Goal: Task Accomplishment & Management: Manage account settings

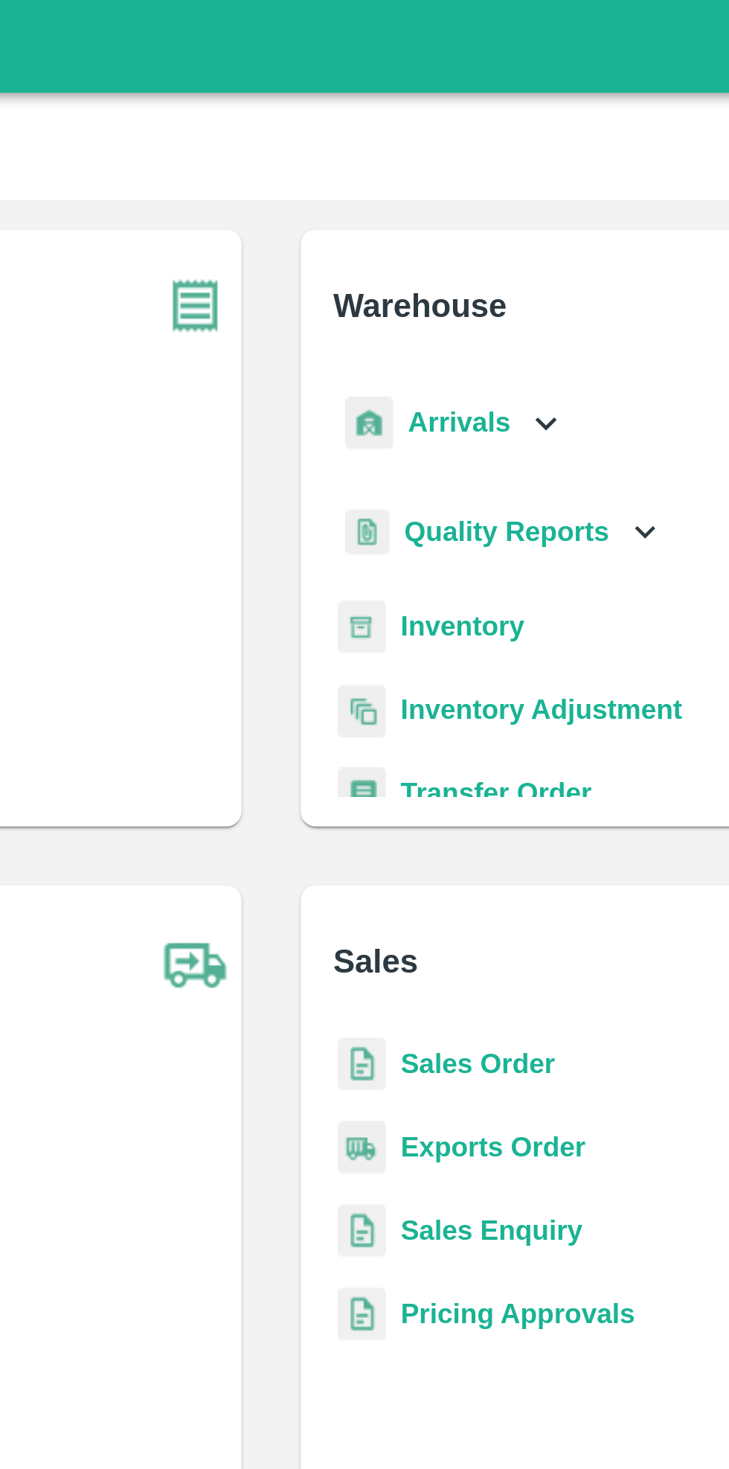
click at [461, 166] on div "Arrivals" at bounding box center [438, 169] width 92 height 33
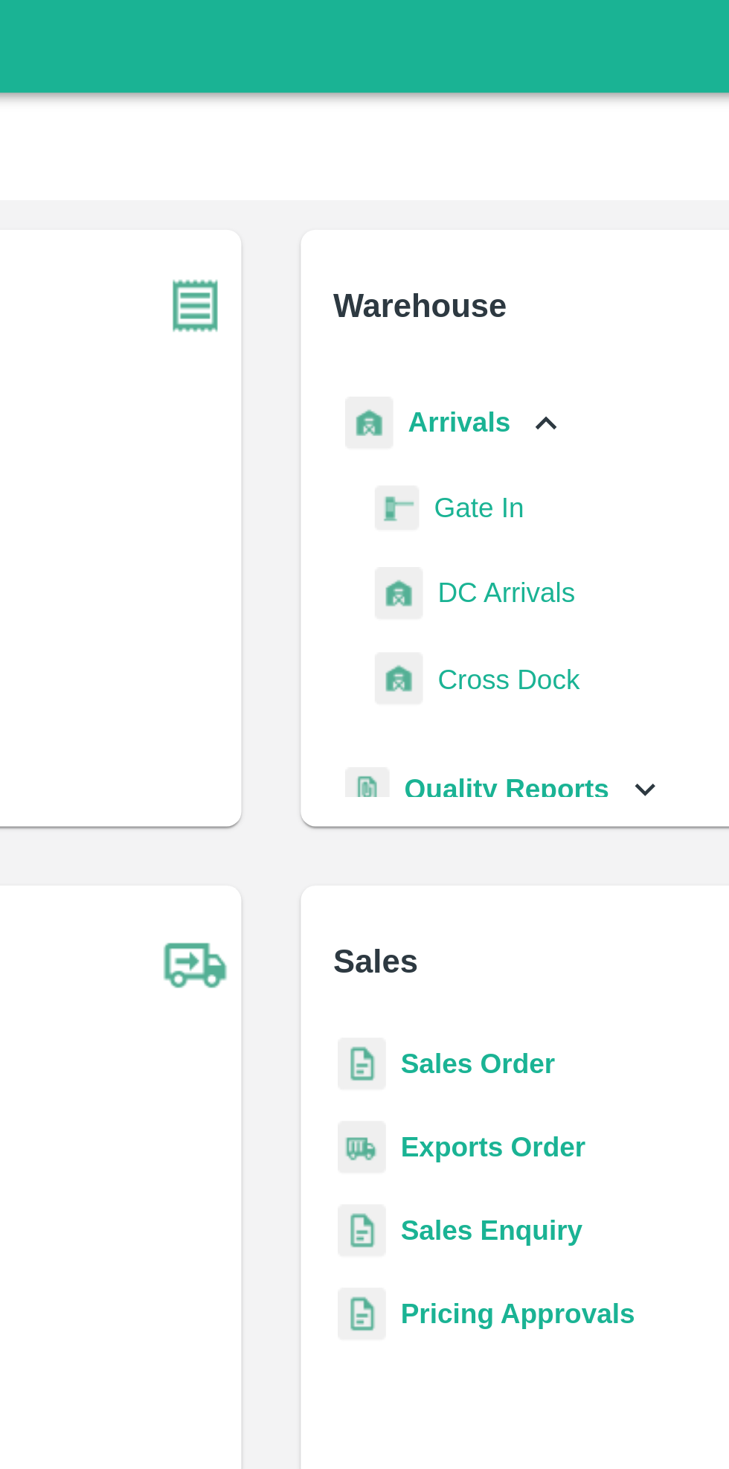
click at [464, 235] on span "DC Arrivals" at bounding box center [459, 238] width 55 height 16
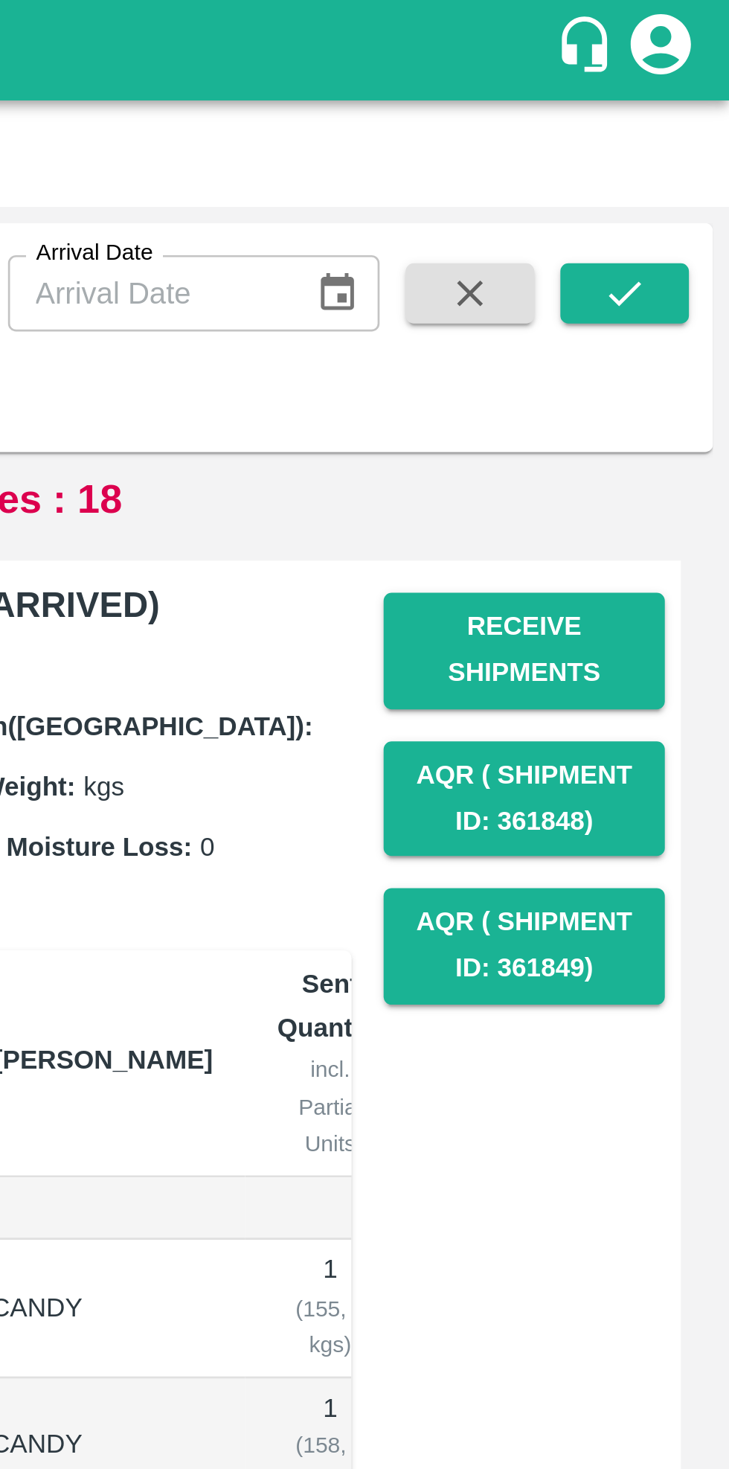
click at [613, 543] on td "158 kg ( 100 %)" at bounding box center [639, 536] width 52 height 51
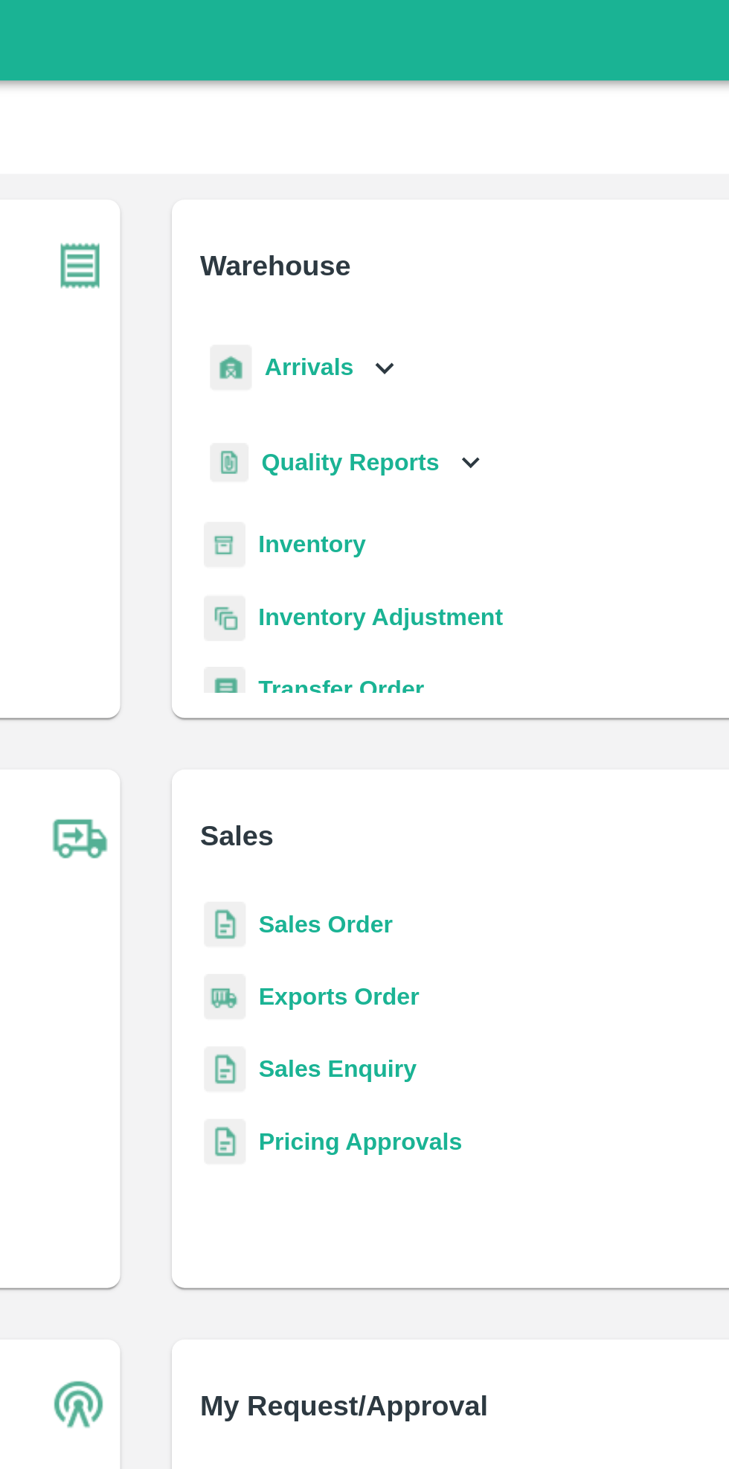
click at [447, 430] on b "Sales Order" at bounding box center [448, 427] width 62 height 12
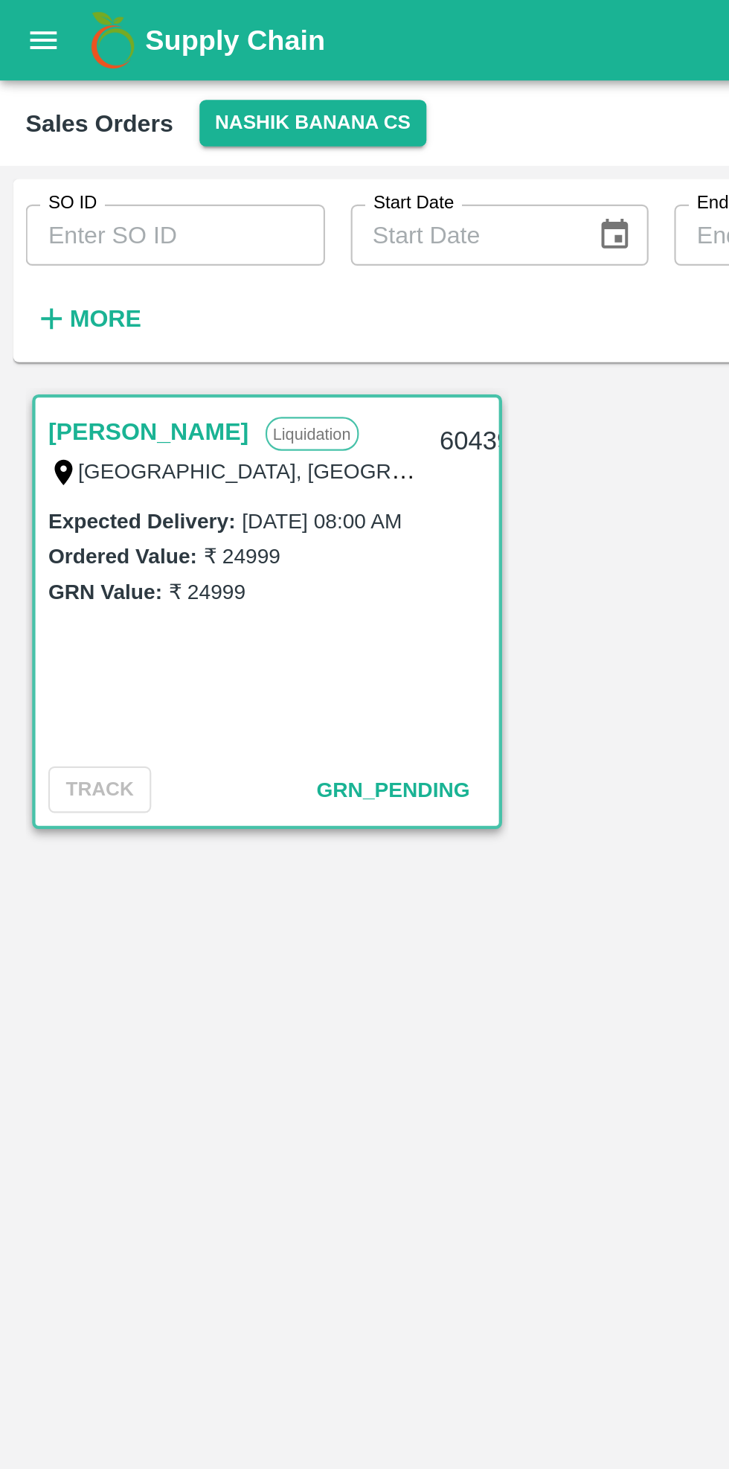
click at [135, 55] on button "Nashik Banana CS" at bounding box center [145, 57] width 106 height 22
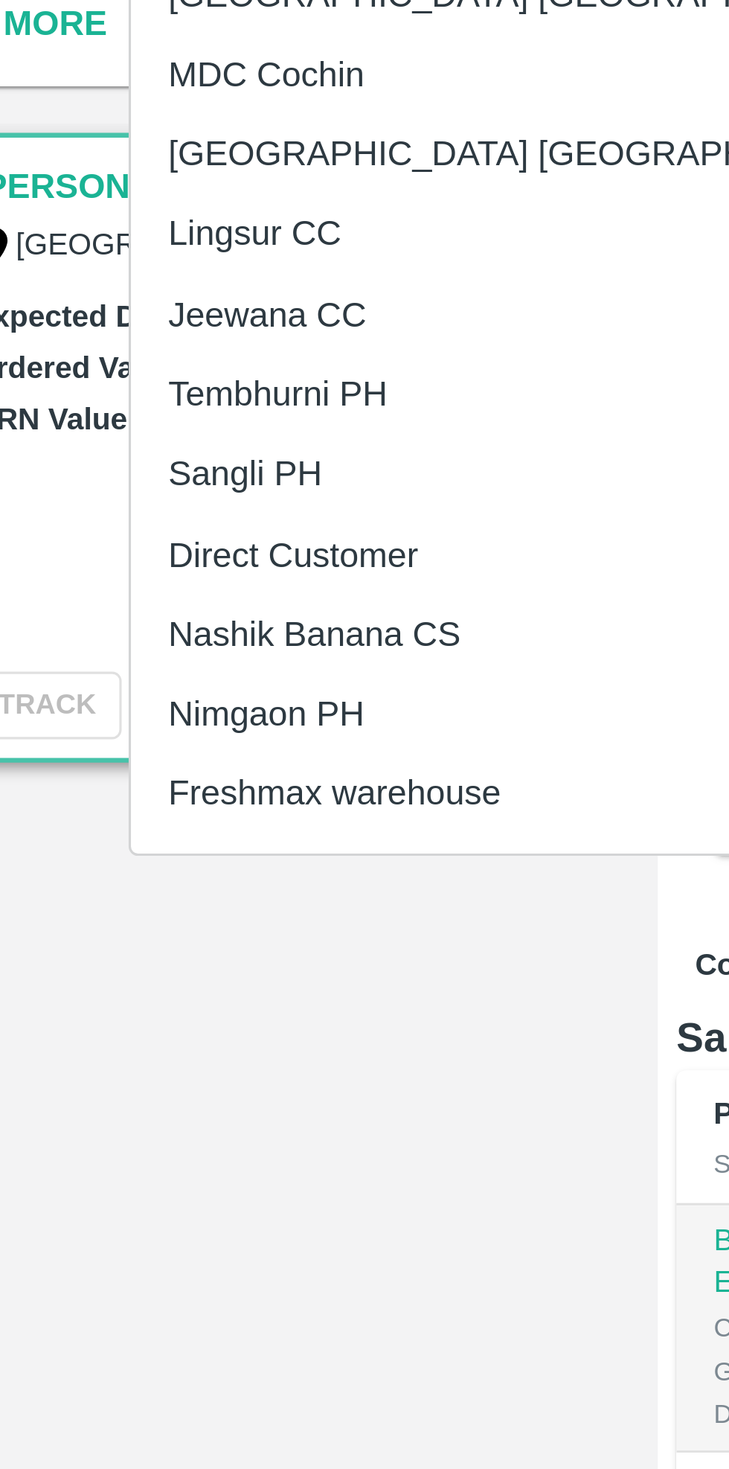
click at [143, 312] on li "Direct Customer" at bounding box center [201, 316] width 257 height 25
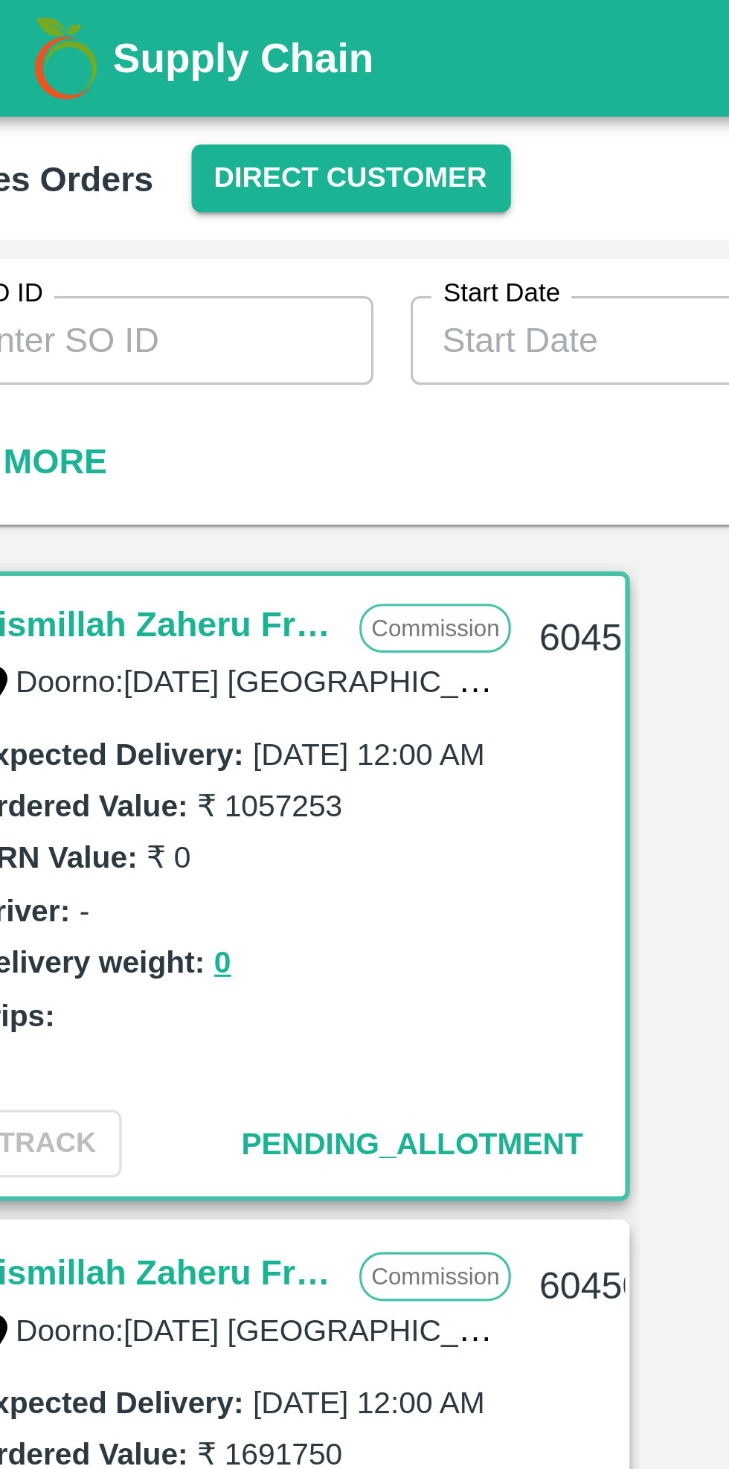
click at [98, 105] on input "SO ID" at bounding box center [81, 109] width 138 height 28
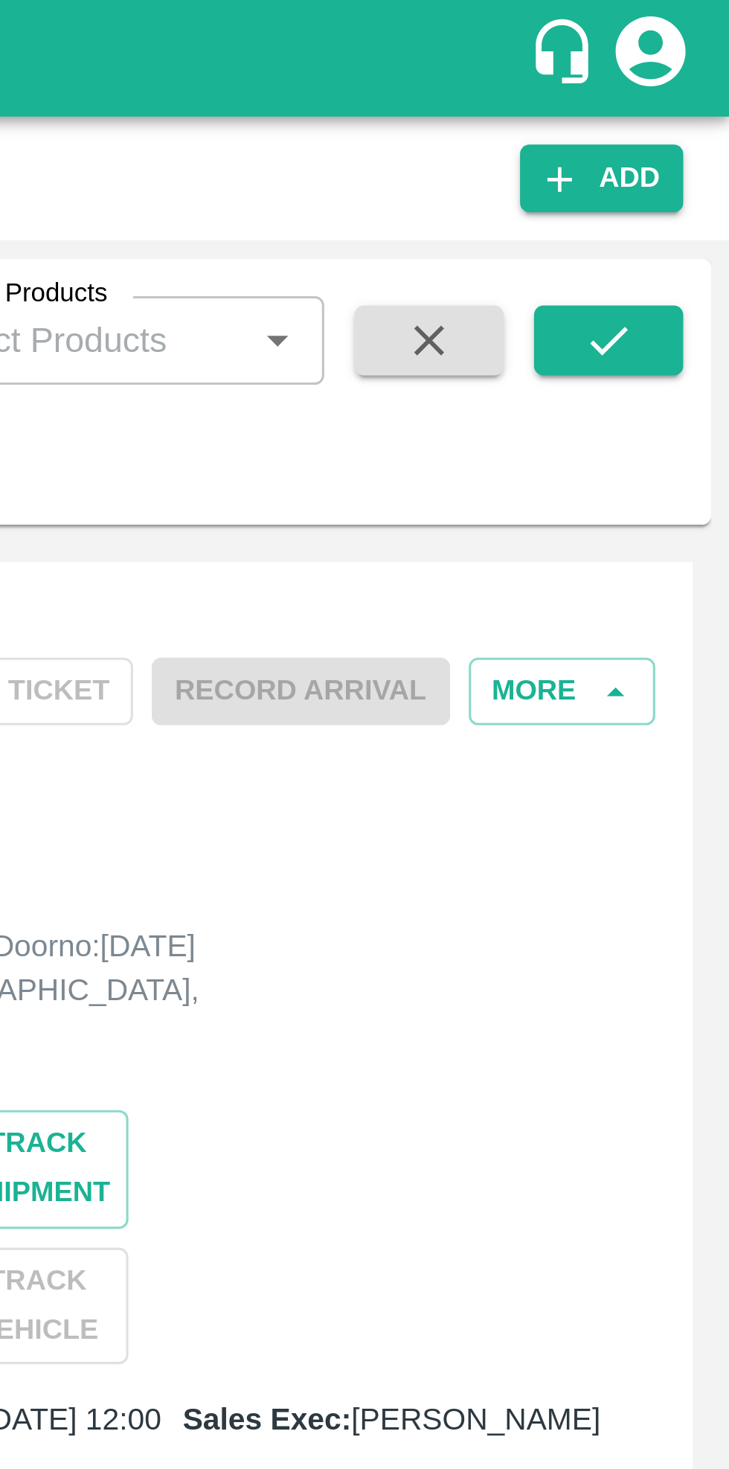
type input "604329"
click at [686, 115] on icon "submit" at bounding box center [691, 108] width 16 height 16
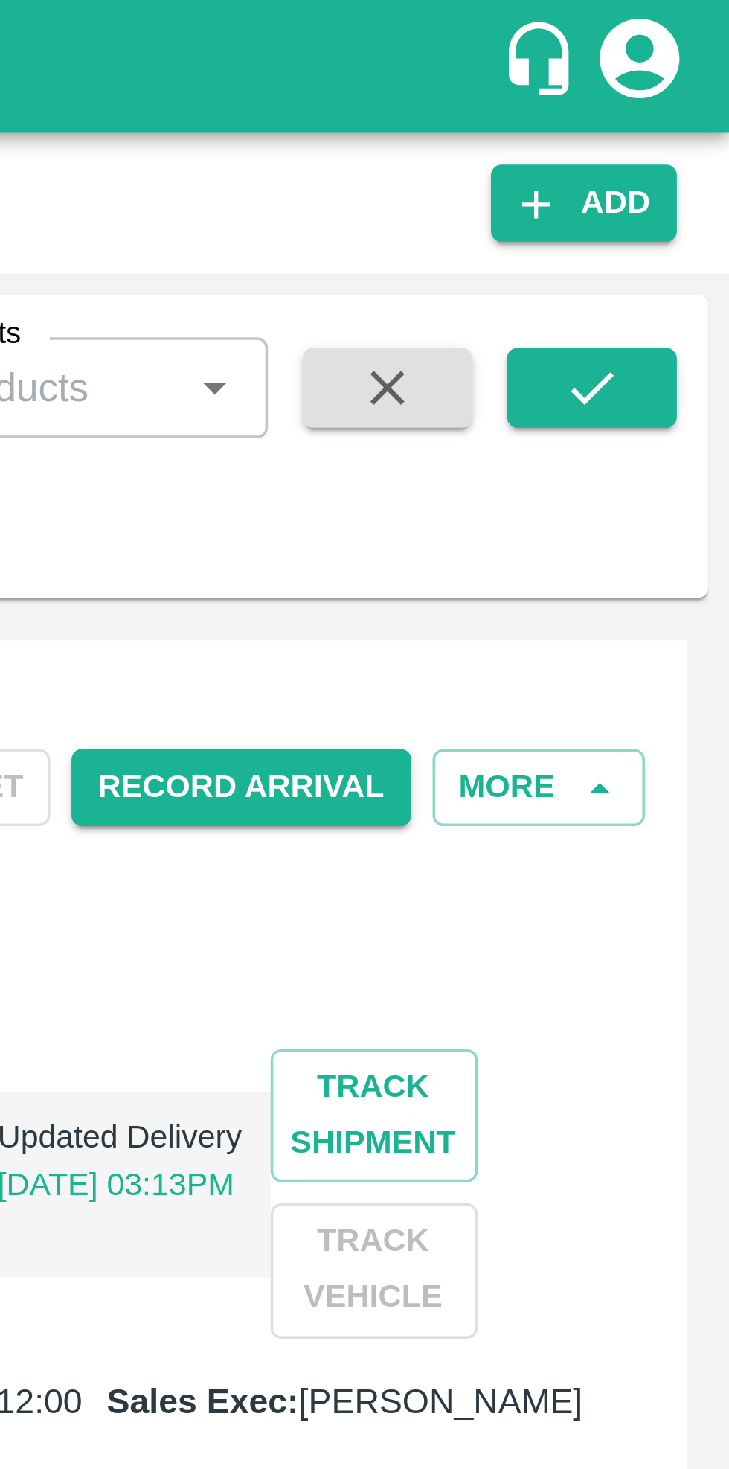
click at [692, 217] on icon "button" at bounding box center [692, 220] width 13 height 13
click at [671, 218] on button "More" at bounding box center [676, 221] width 60 height 22
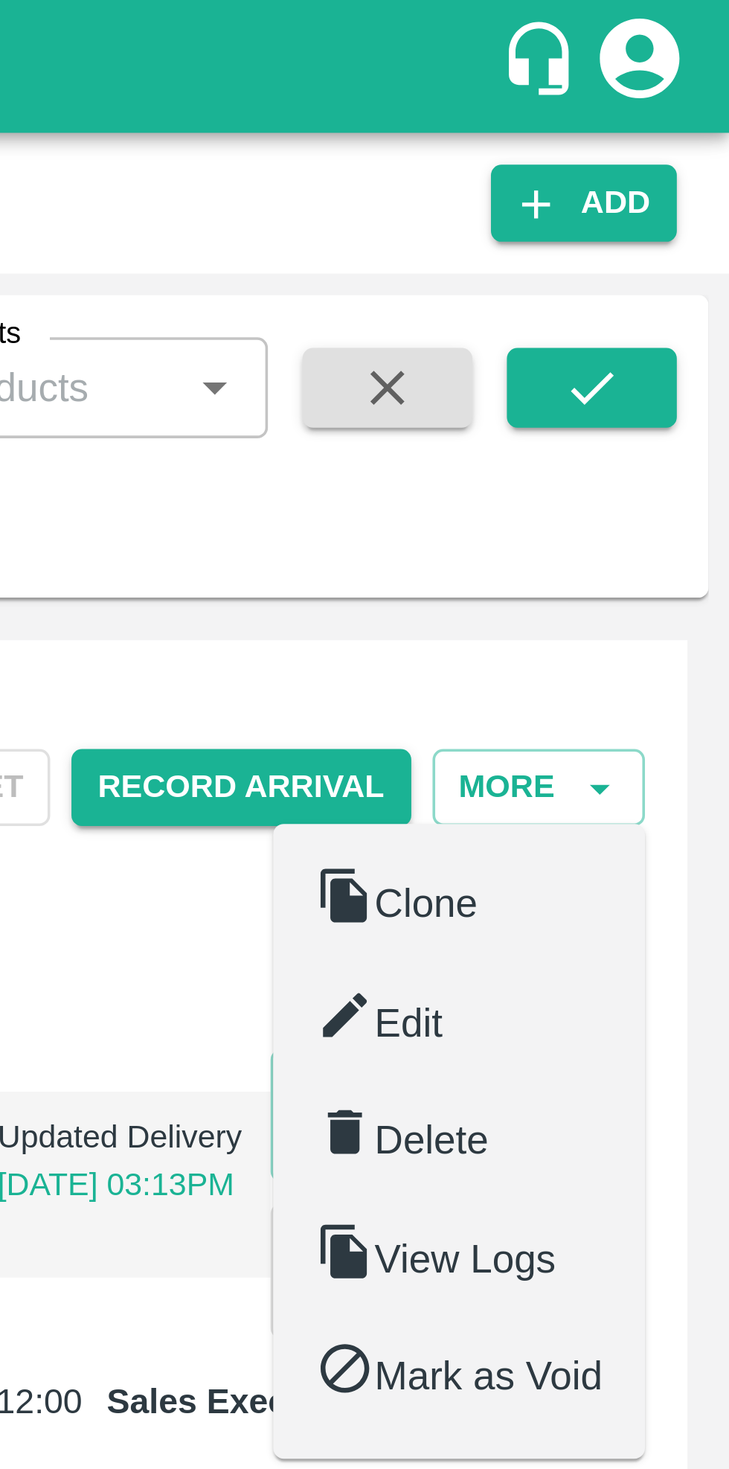
click at [649, 293] on span "Edit" at bounding box center [639, 287] width 19 height 12
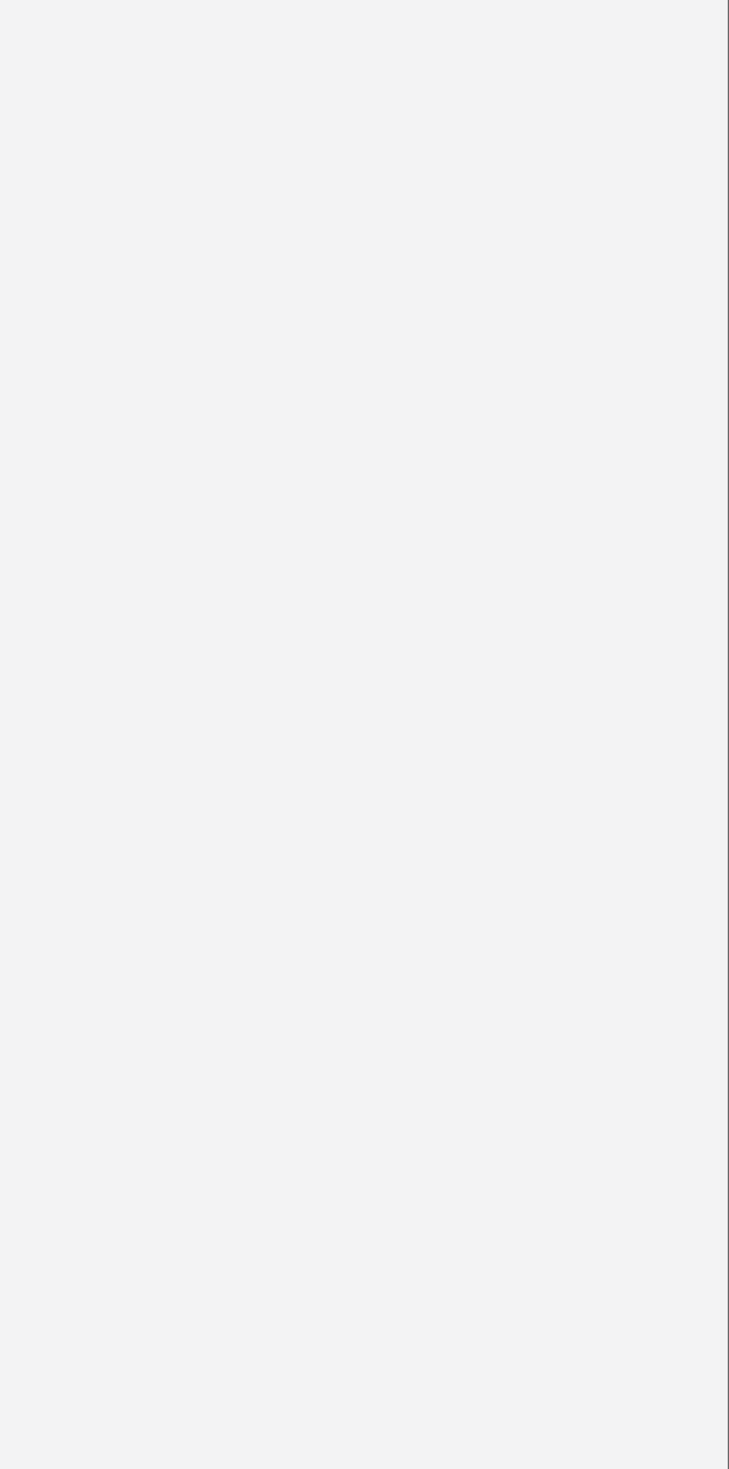
type input "13 kg 7 Hand"
type input "70"
type input "13 kg 8 Hand"
type input "580"
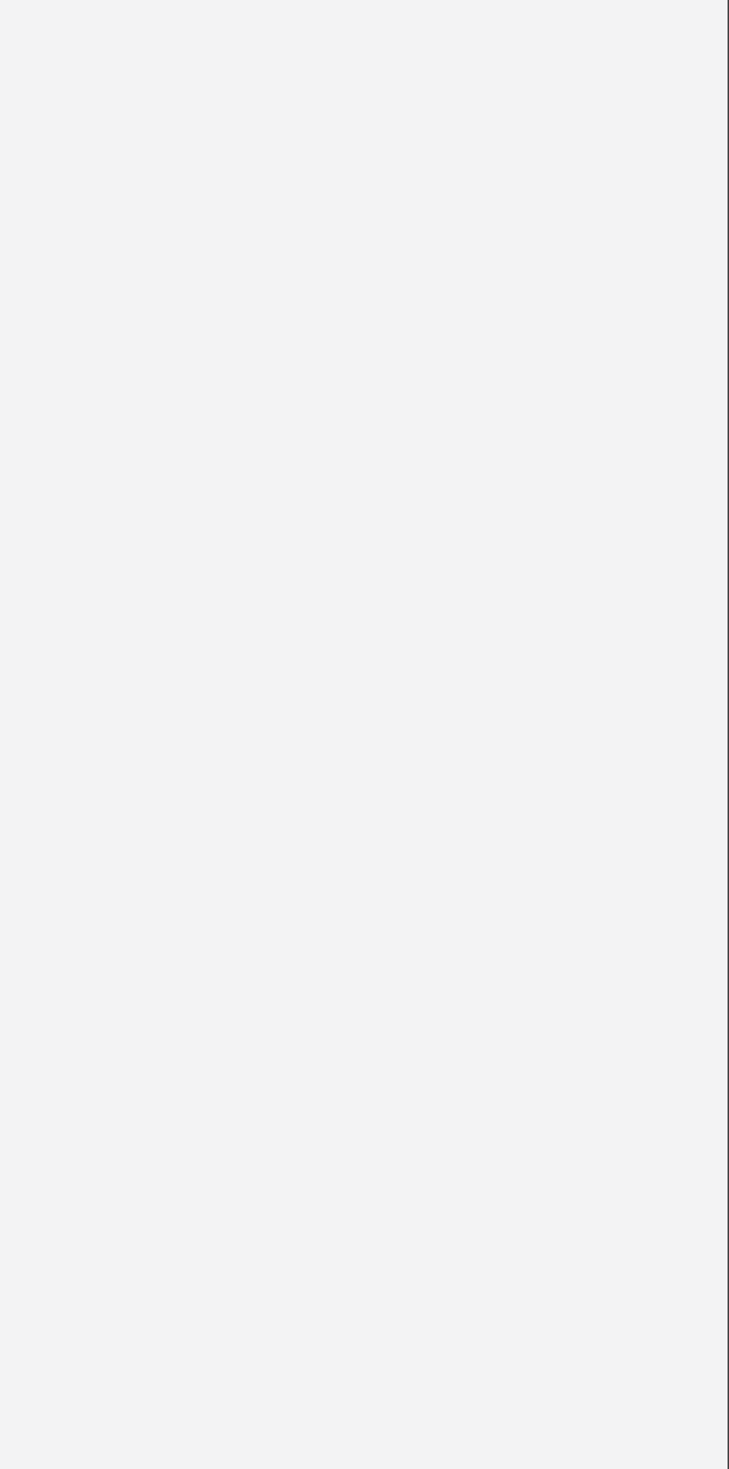
type input "13 kg 8 Hand"
type input "580"
type input "13 kg CL"
type input "70"
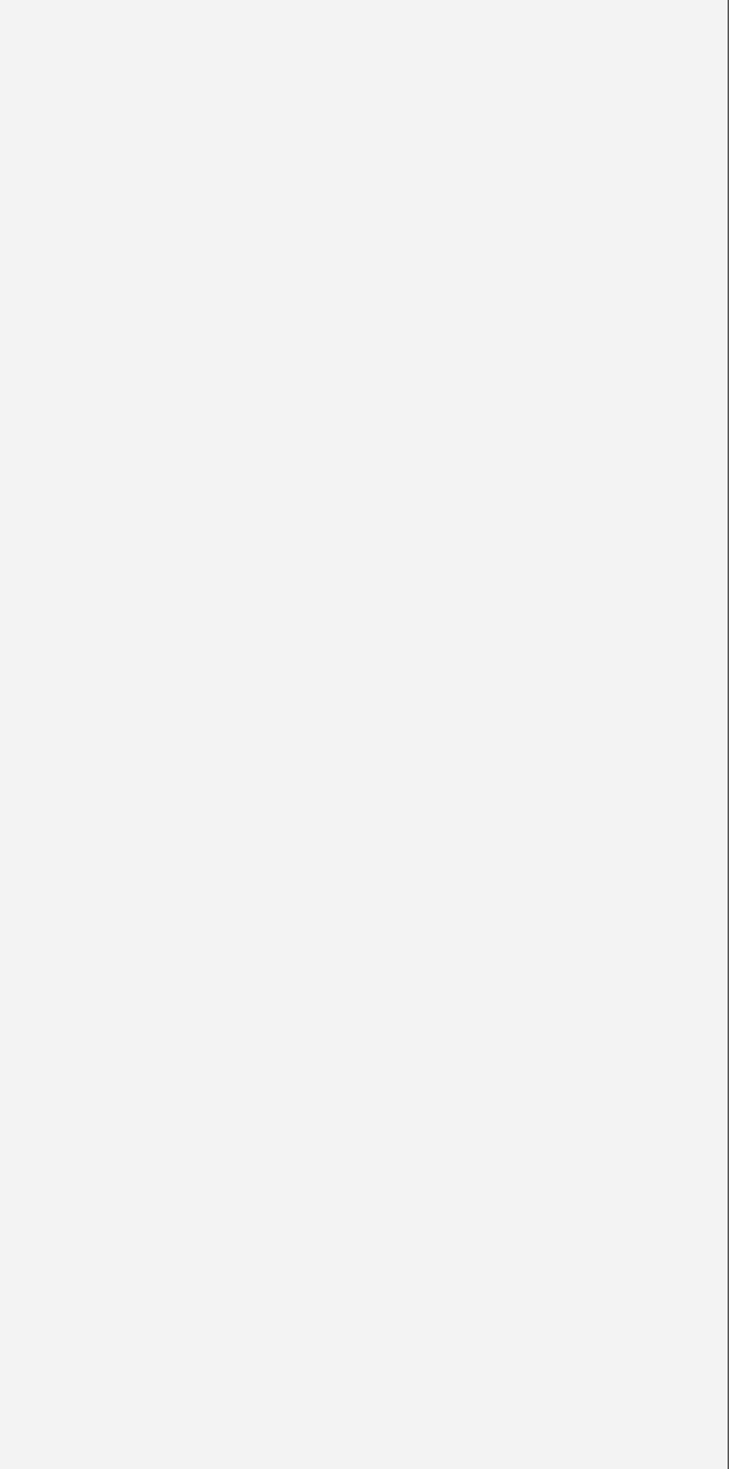
type input "13 kg 8 Hand"
type input "580"
type input "13 kg CL"
type input "70"
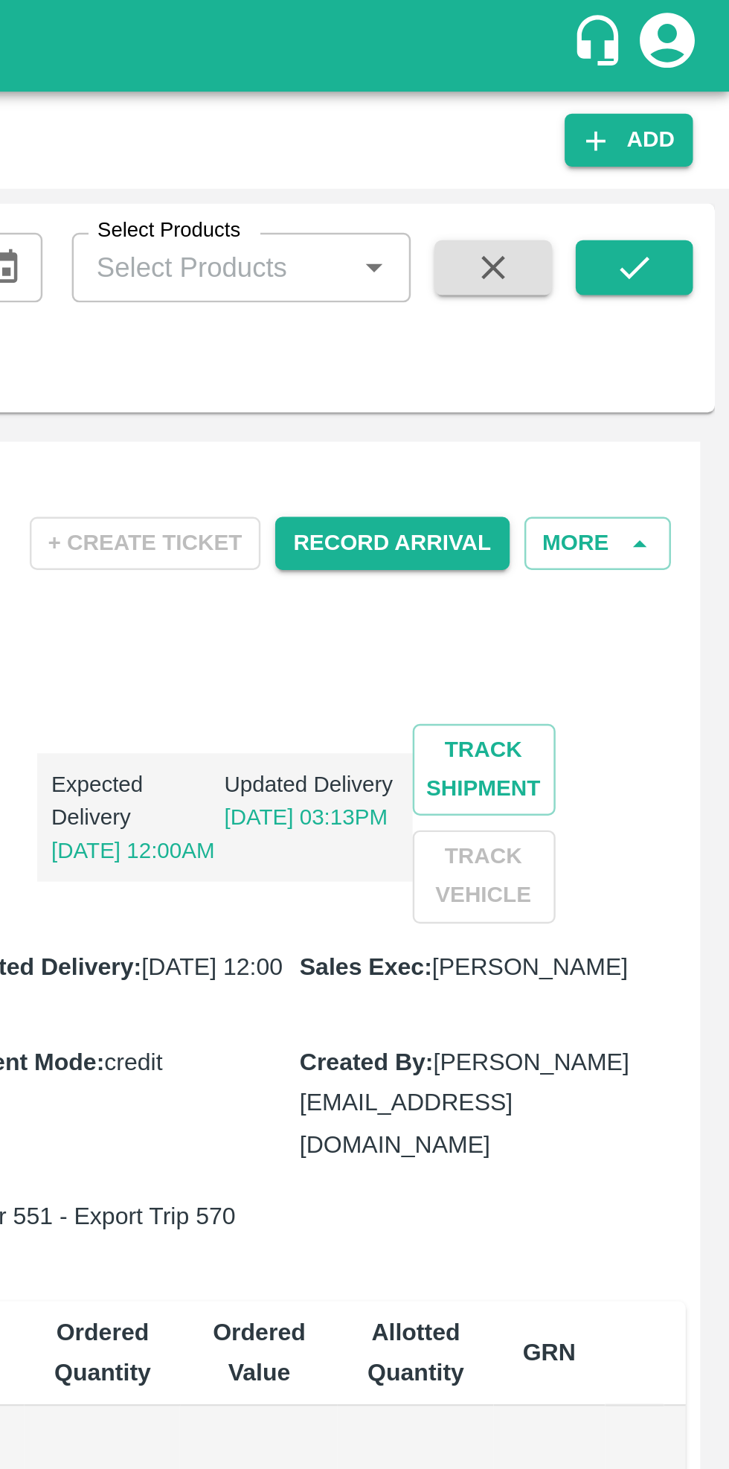
click at [689, 217] on icon "button" at bounding box center [692, 220] width 13 height 13
click at [678, 220] on button "More" at bounding box center [676, 221] width 60 height 22
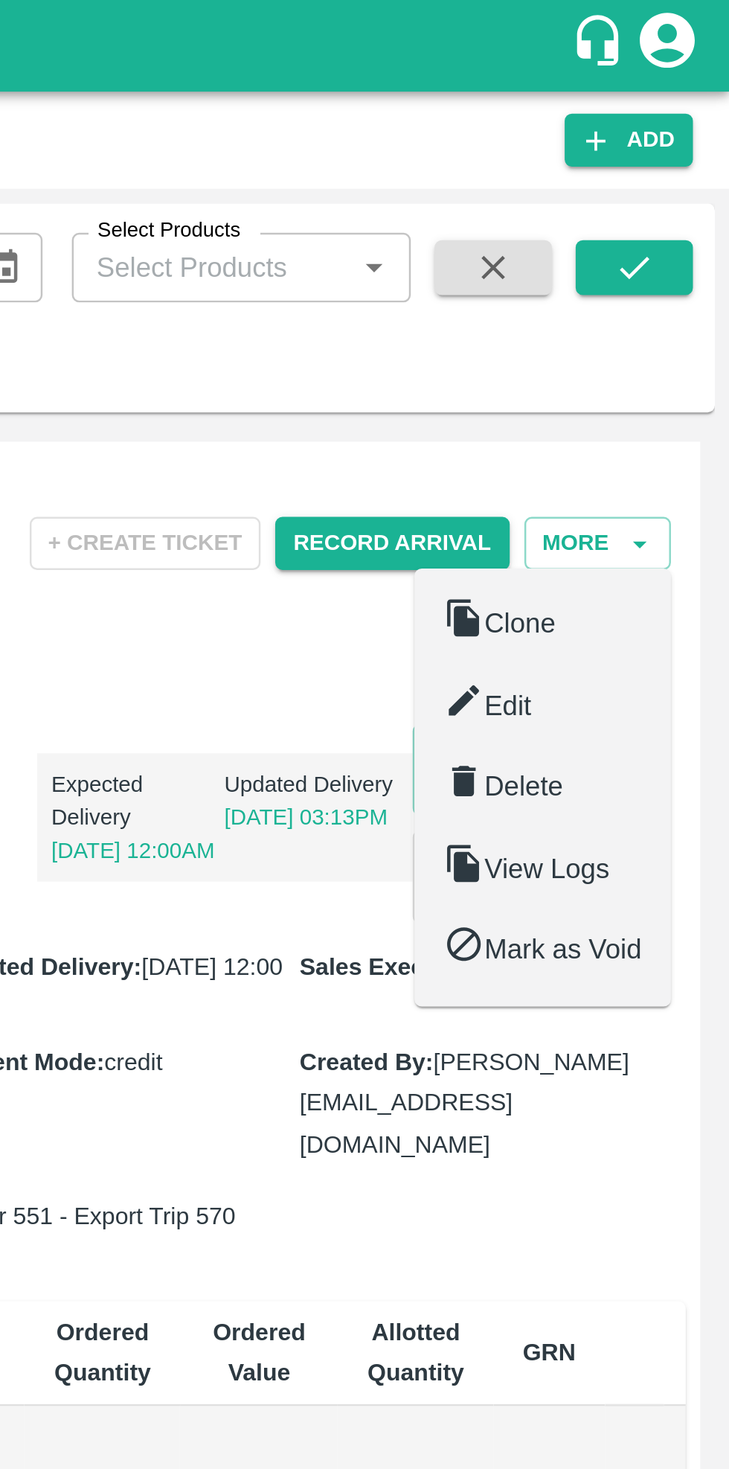
click at [649, 287] on span "Edit" at bounding box center [639, 287] width 19 height 12
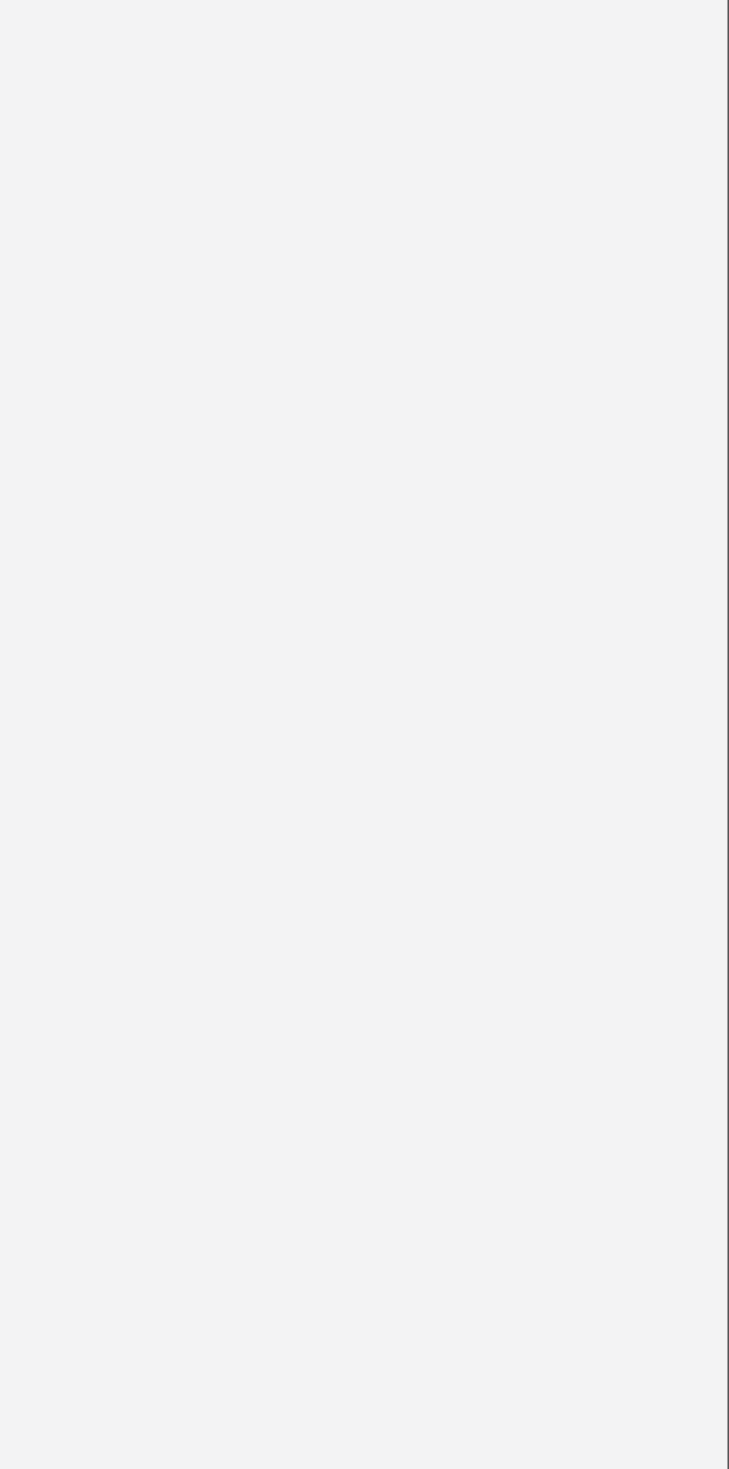
type input "13 kg 7 Hand"
type input "70"
type input "13 kg 8 Hand"
type input "580"
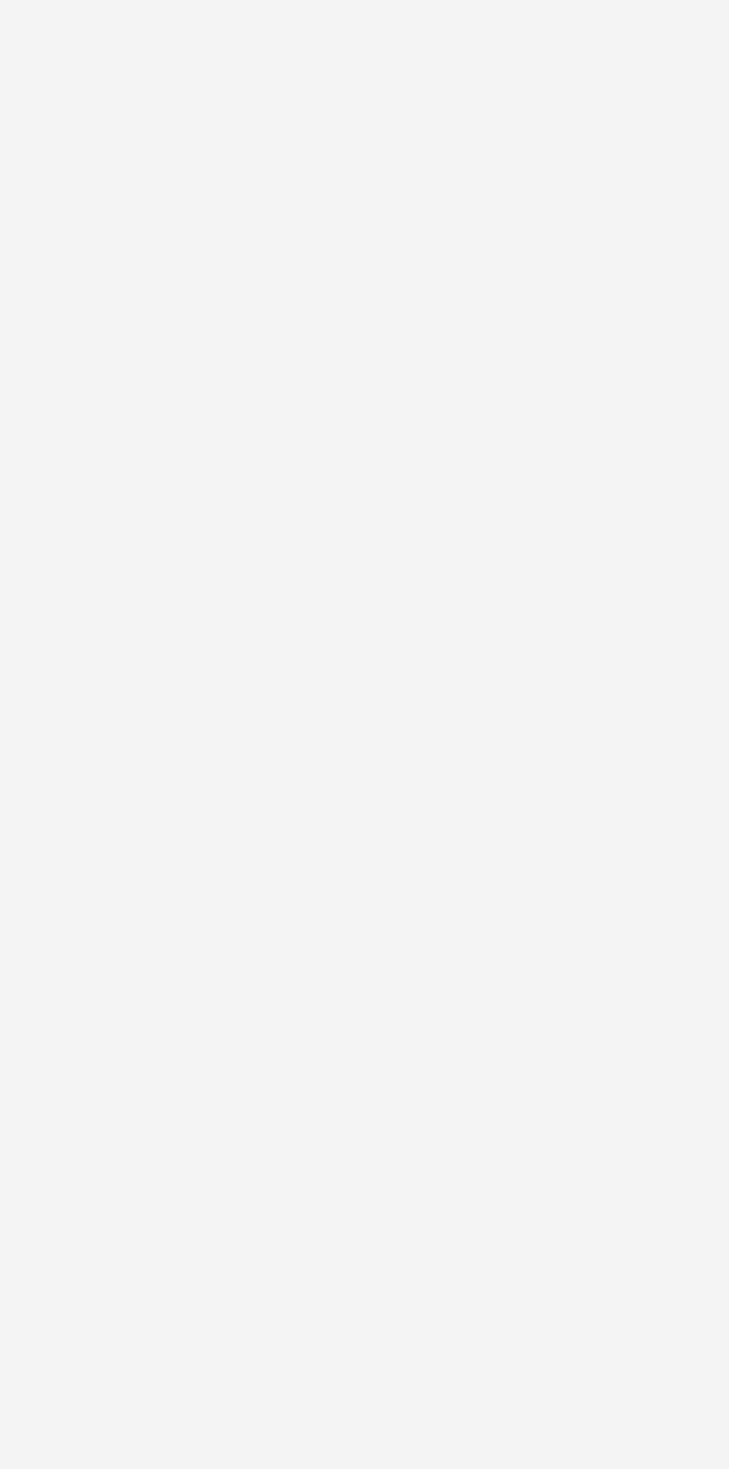
type input "13 kg 8 Hand"
type input "580"
type input "13 kg CL"
type input "70"
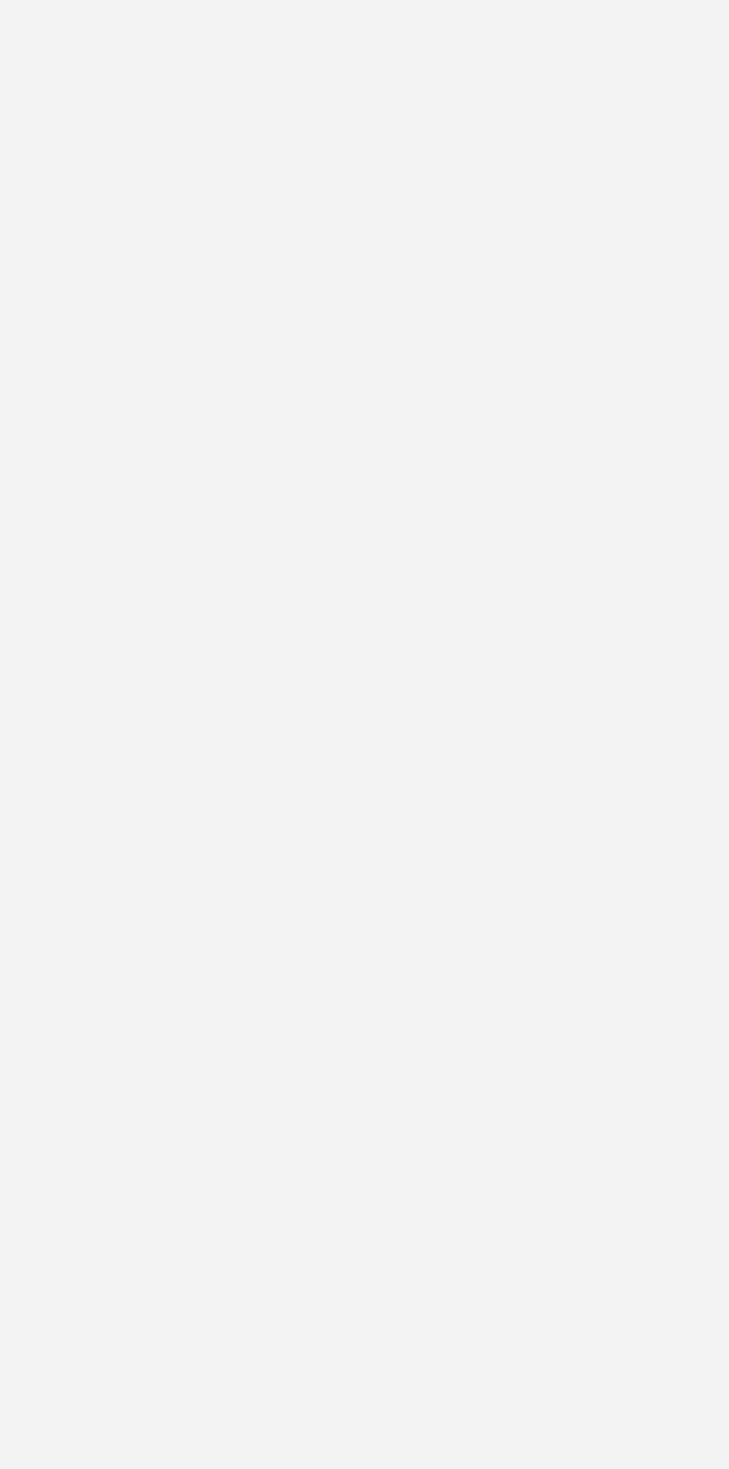
type input "7"
type input "0"
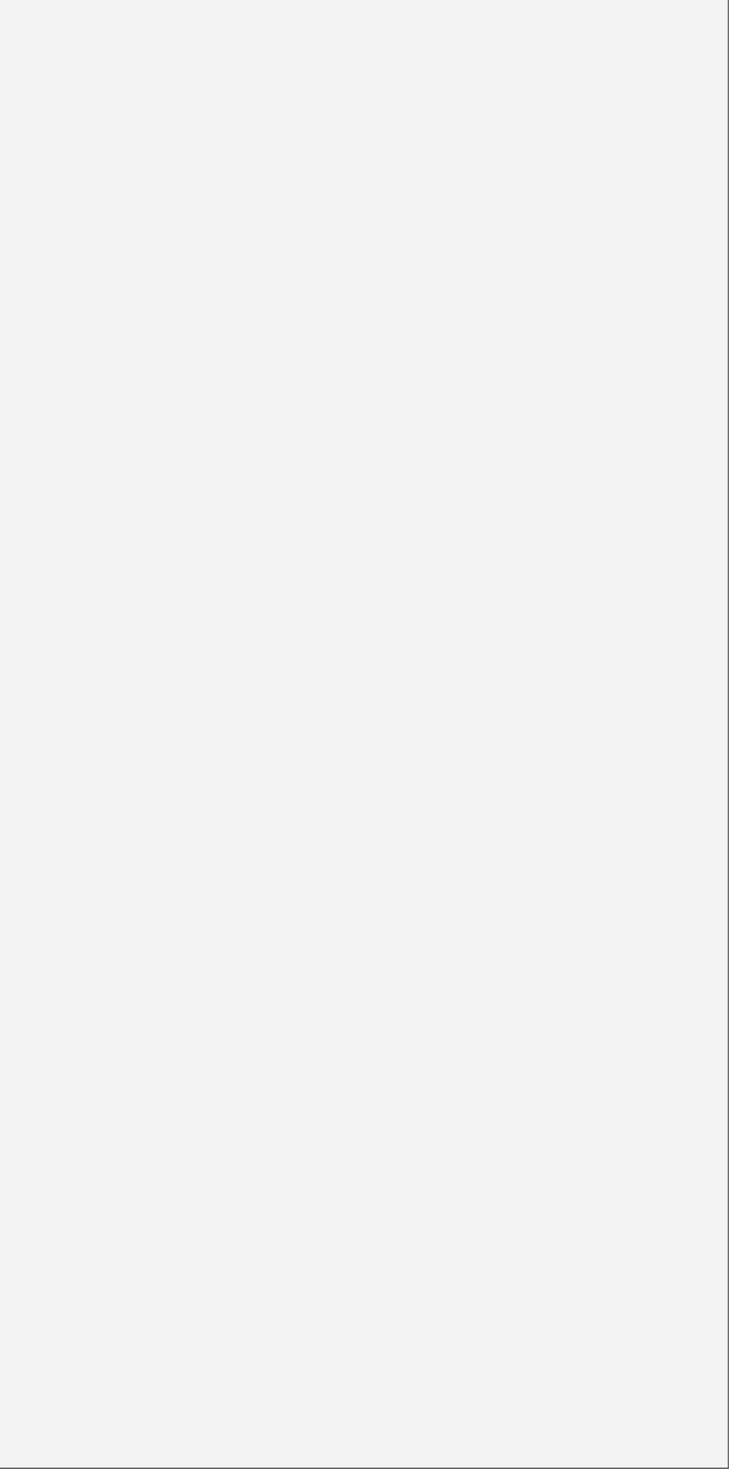
click at [724, 1364] on div "SO ID 604329 SO ID Start Date Start Date End Date End Date Select Products Sele…" at bounding box center [364, 773] width 729 height 1393
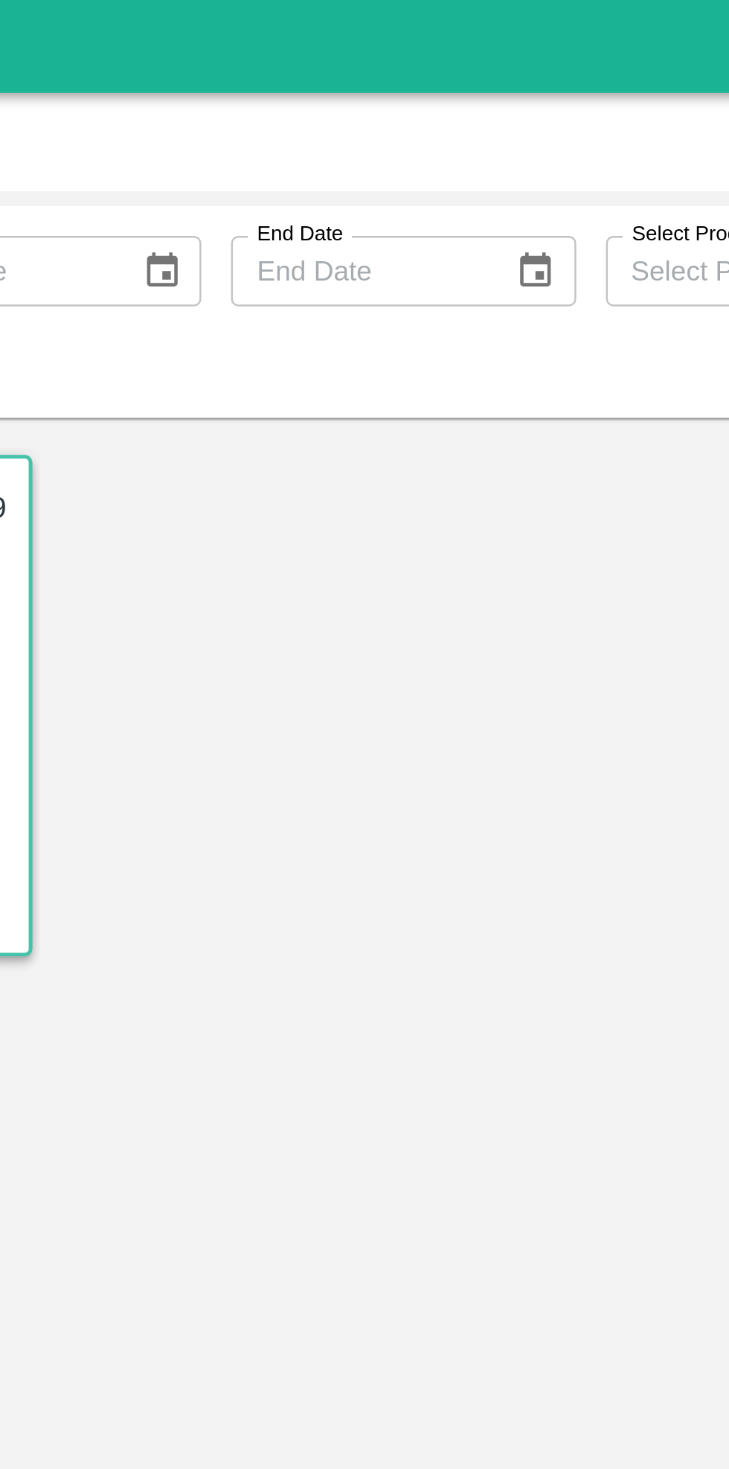
click at [379, 140] on div "SO ID 604329 SO ID Start Date Start Date End Date End Date Select Products Sele…" at bounding box center [300, 121] width 600 height 77
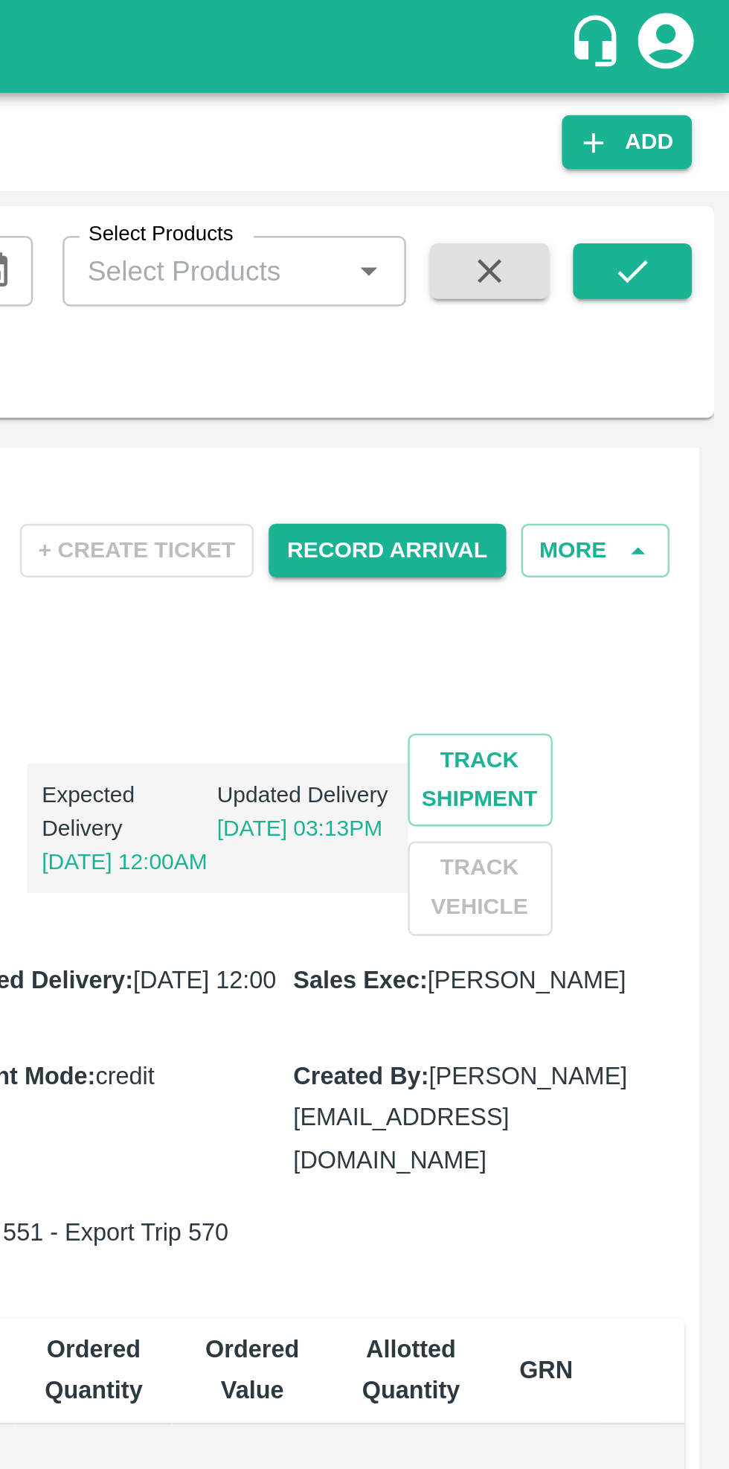
click at [690, 212] on button "More" at bounding box center [676, 221] width 60 height 22
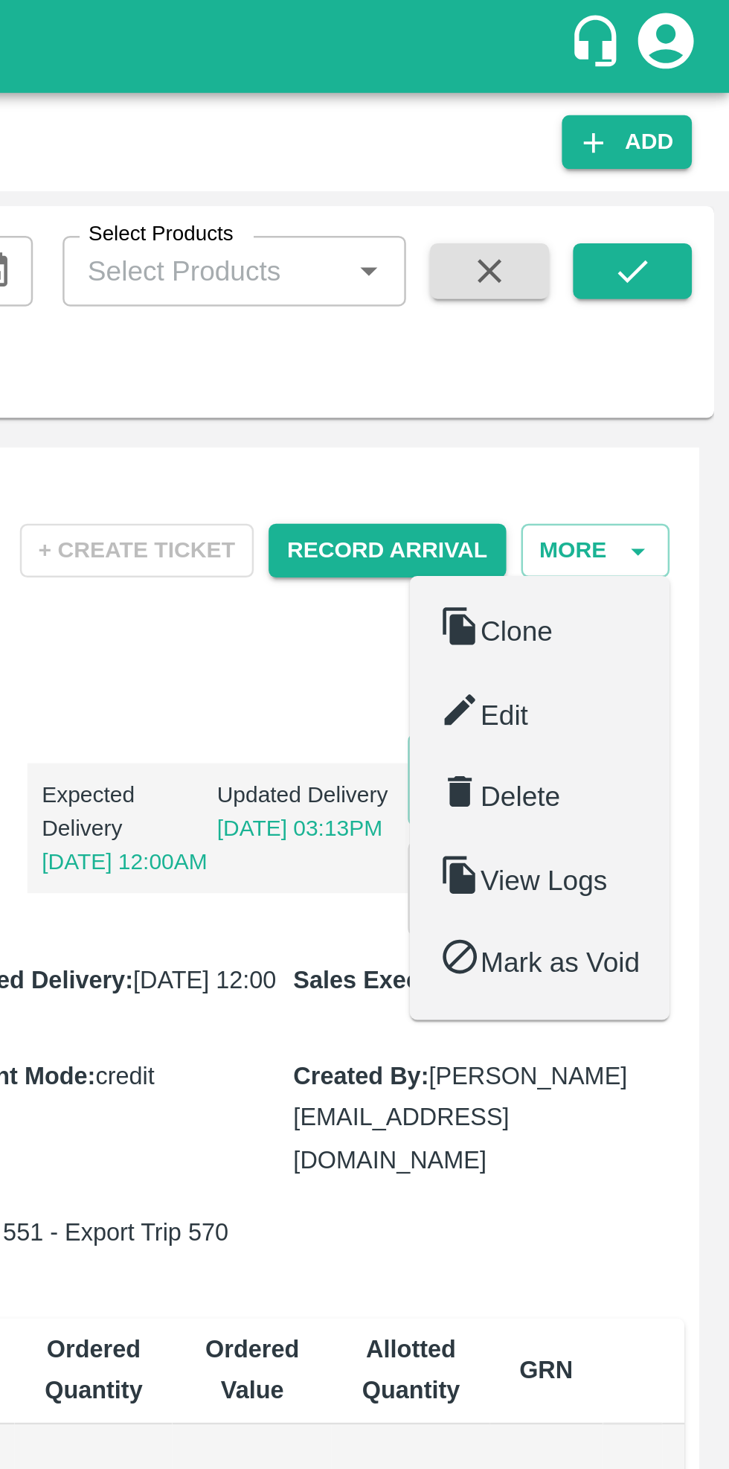
click at [649, 281] on span "Edit" at bounding box center [639, 287] width 19 height 12
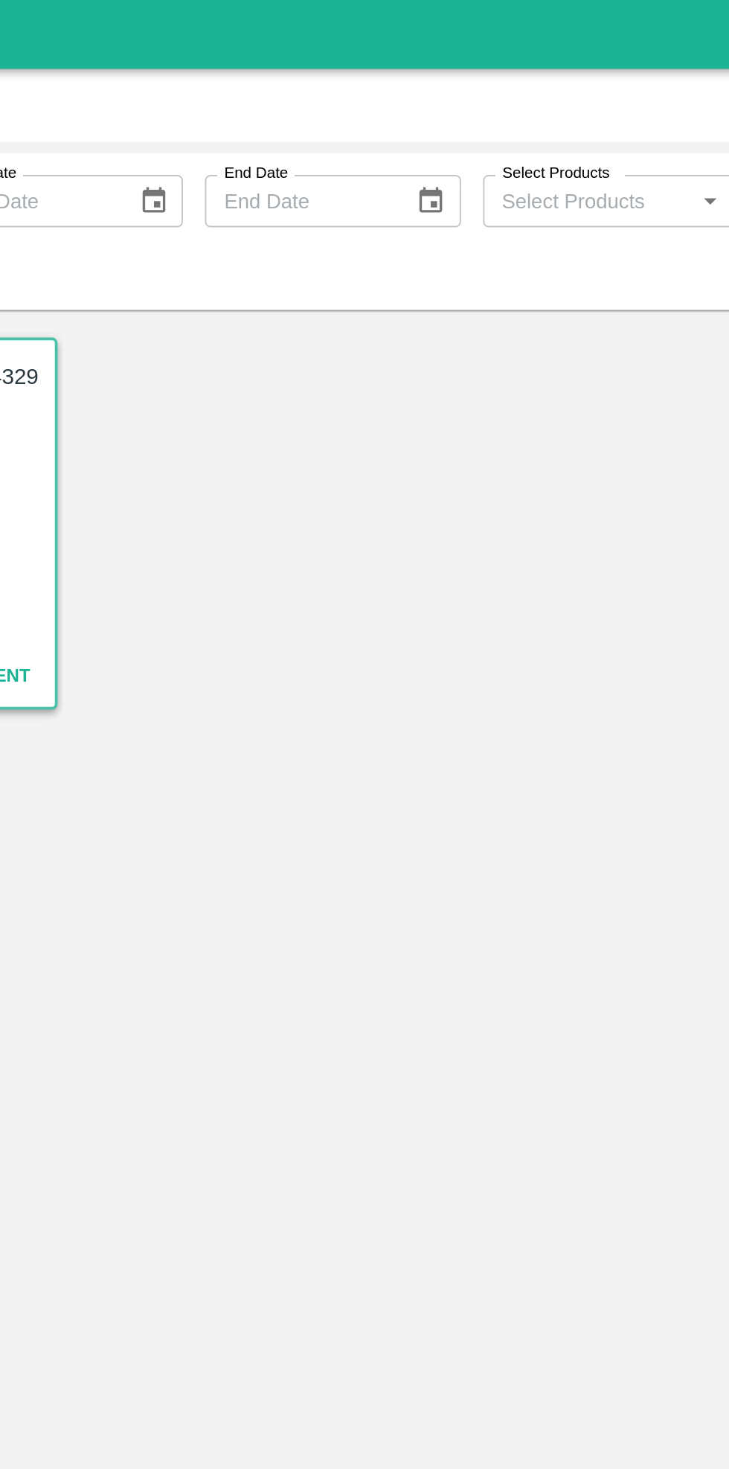
type input "Hrishikesh Mahajan"
type input "5519-ABUSEEDO TRADING L.L.C"
type input "Shop No.43, ,Wholesale Building No. 2 Central Fruit and Vegetable Market, PO BO…"
type input "Banana Export"
type input "FARM EXPRESS"
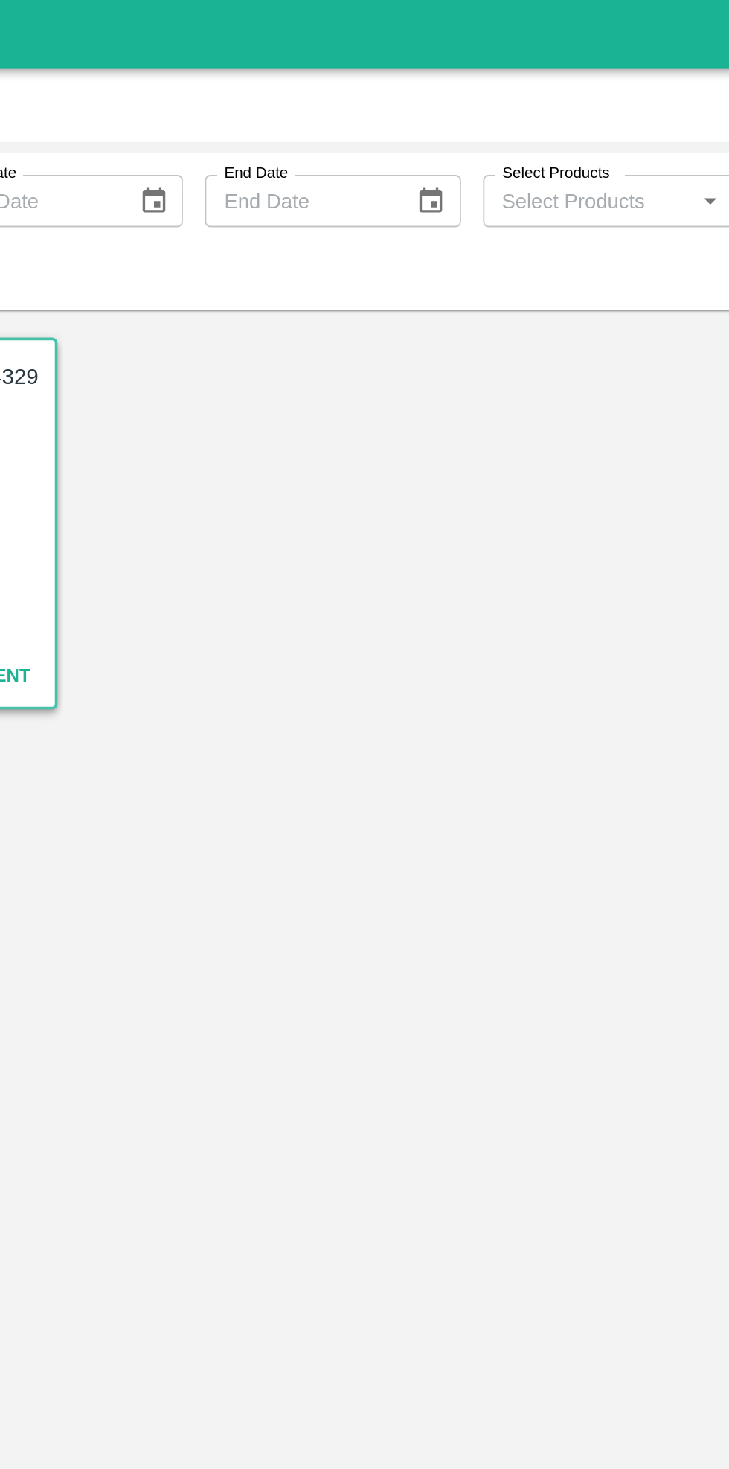
type input "13 kg 6 Hand"
type input "Banana Export"
type input "FARM EXPRESS"
type input "13 kg 7 Hand"
type input "Banana Export"
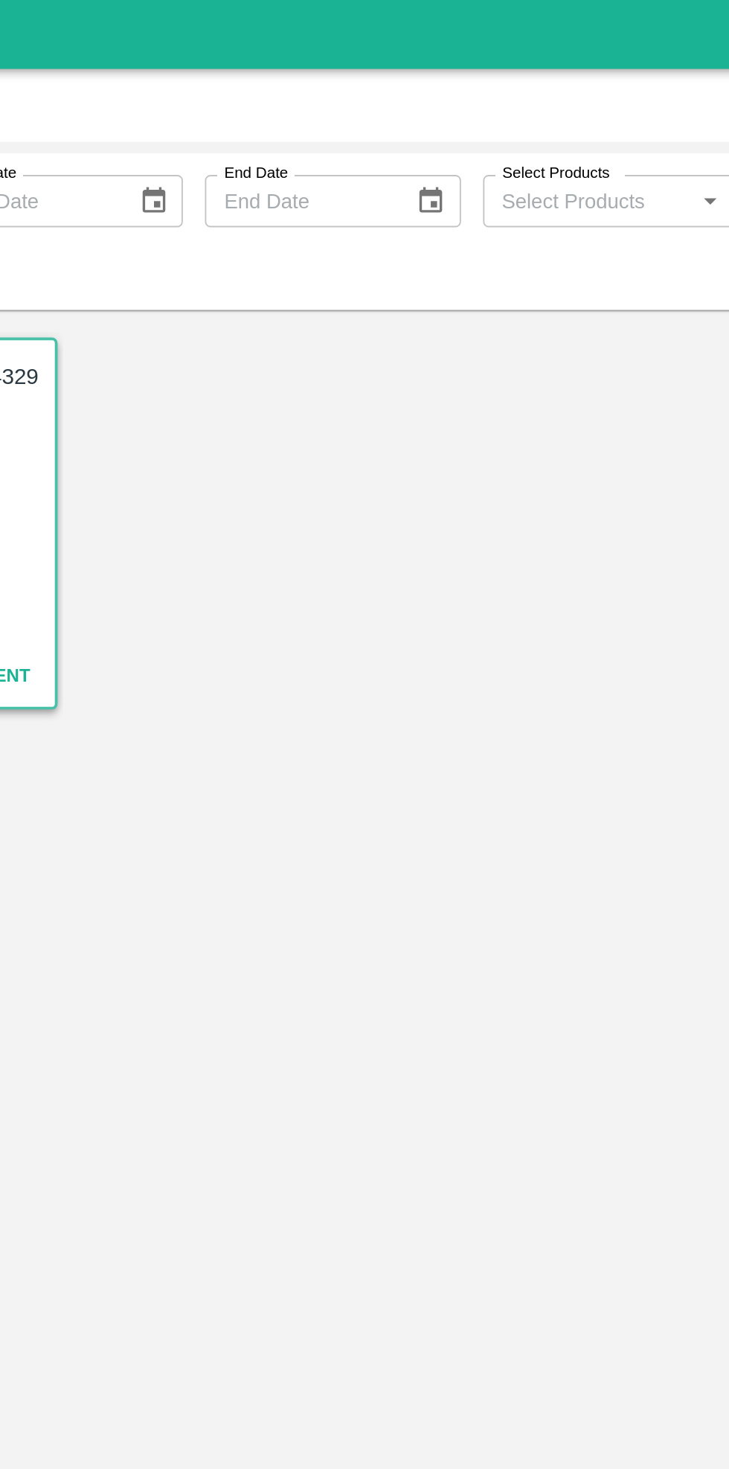
type input "FARM EXPRESS"
type input "13 kg 8 Hand"
type input "Banana Export"
type input "FARM EXPRESS"
type input "13 kg CL"
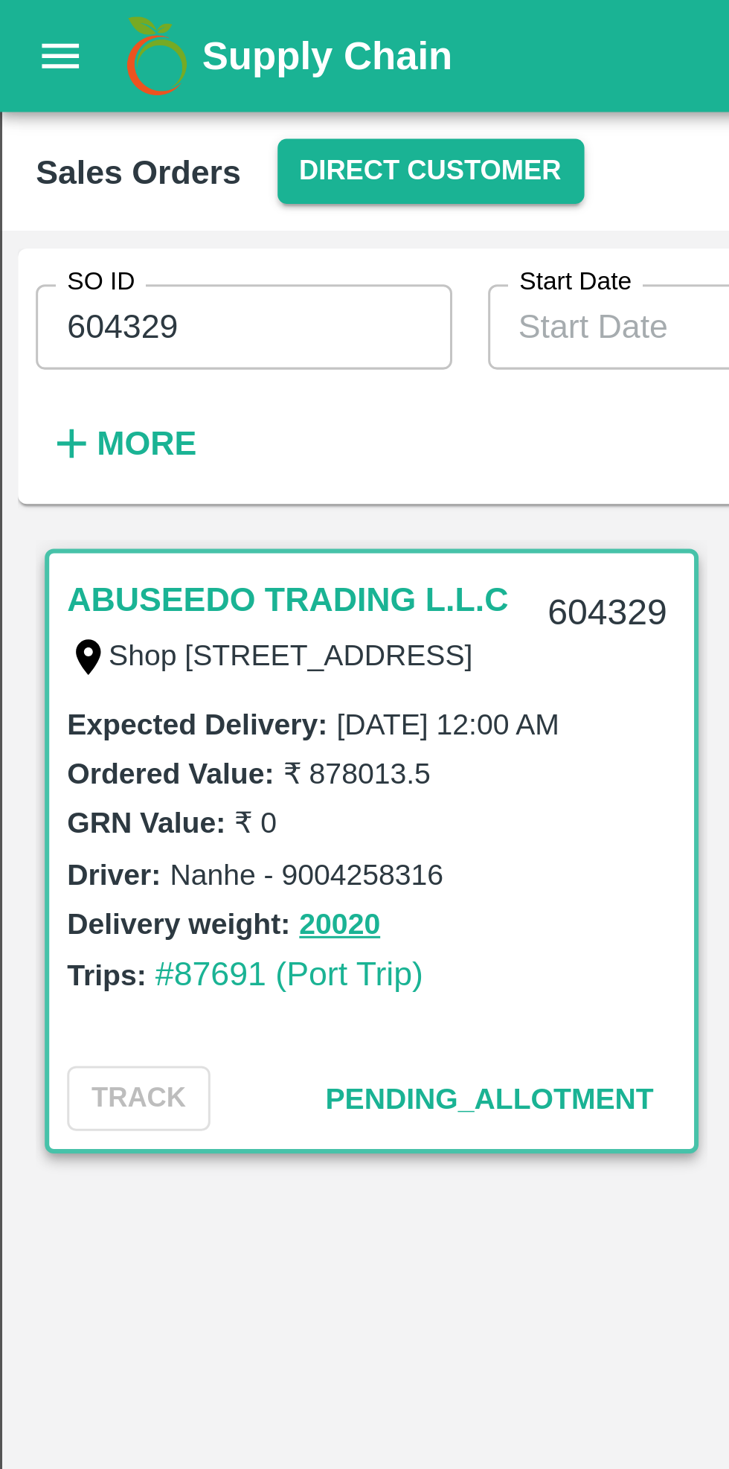
click at [13, 23] on icon "open drawer" at bounding box center [20, 18] width 16 height 16
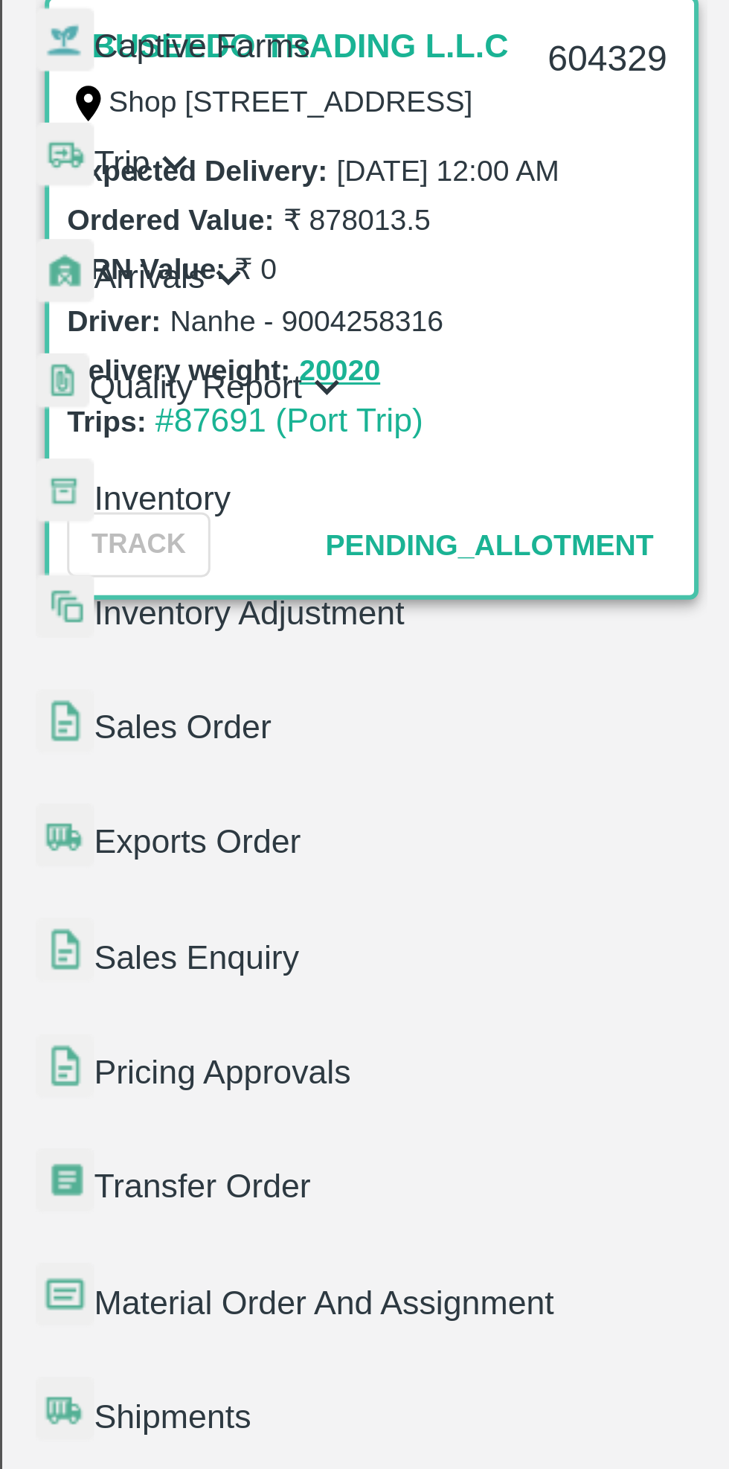
click at [115, 560] on link "Transfer Order" at bounding box center [93, 579] width 186 height 38
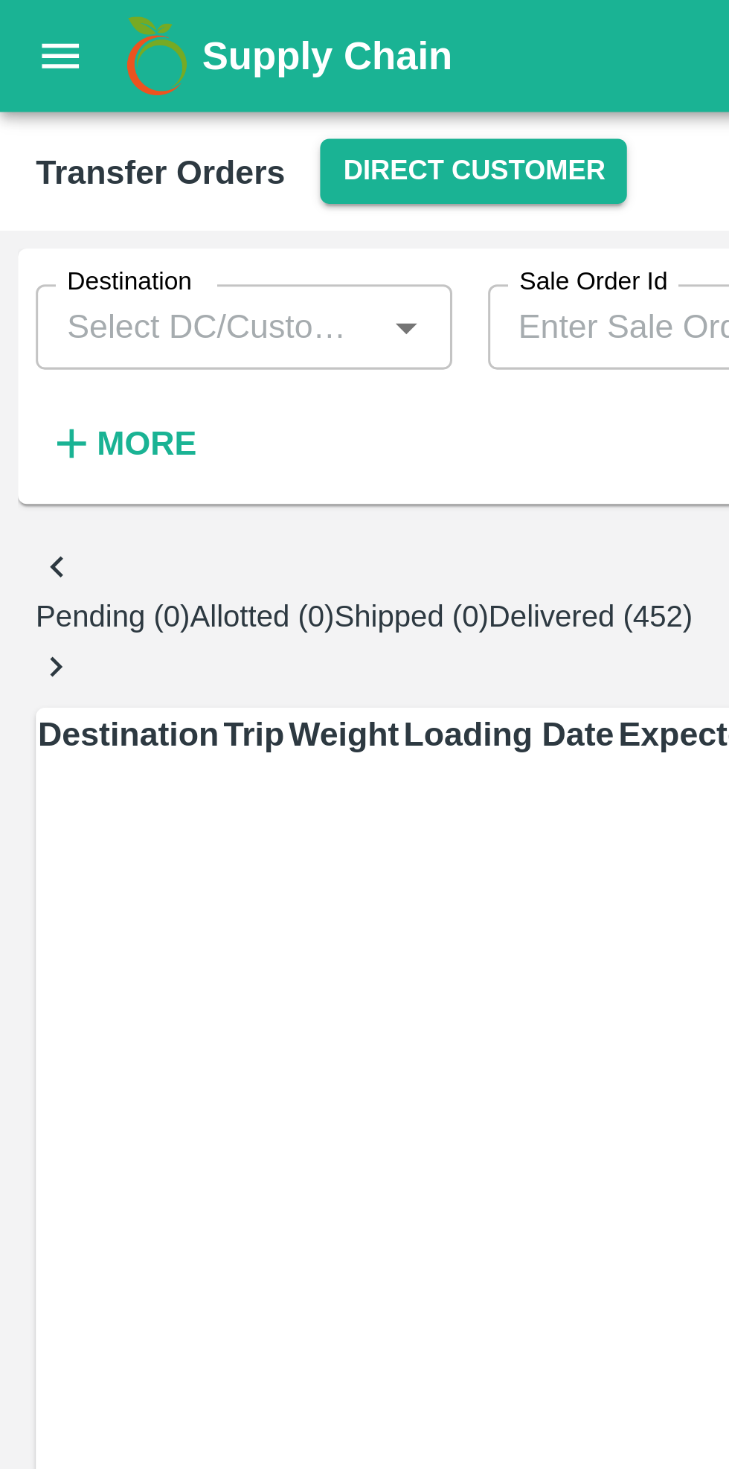
click at [149, 63] on button "Direct Customer" at bounding box center [157, 57] width 102 height 22
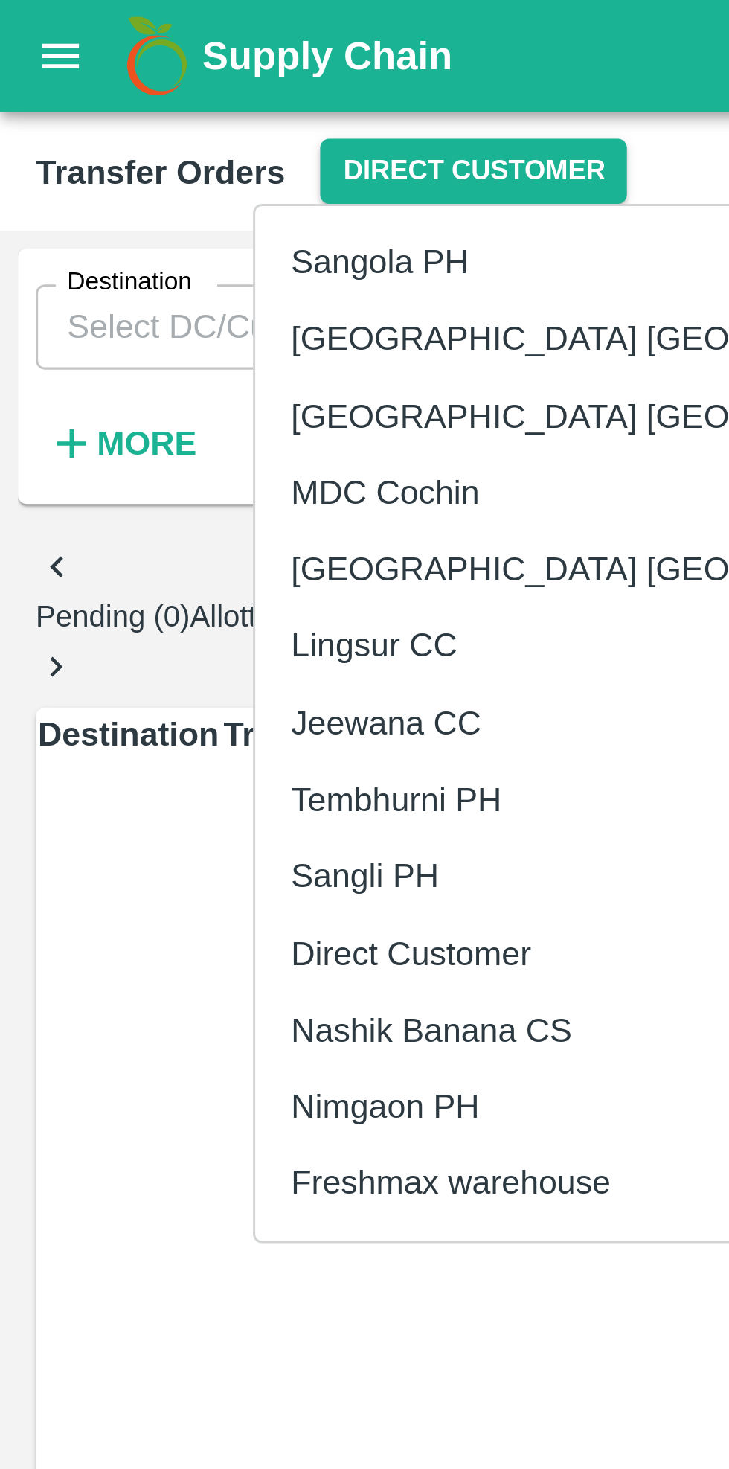
click at [167, 341] on li "Nashik Banana CS" at bounding box center [213, 342] width 257 height 25
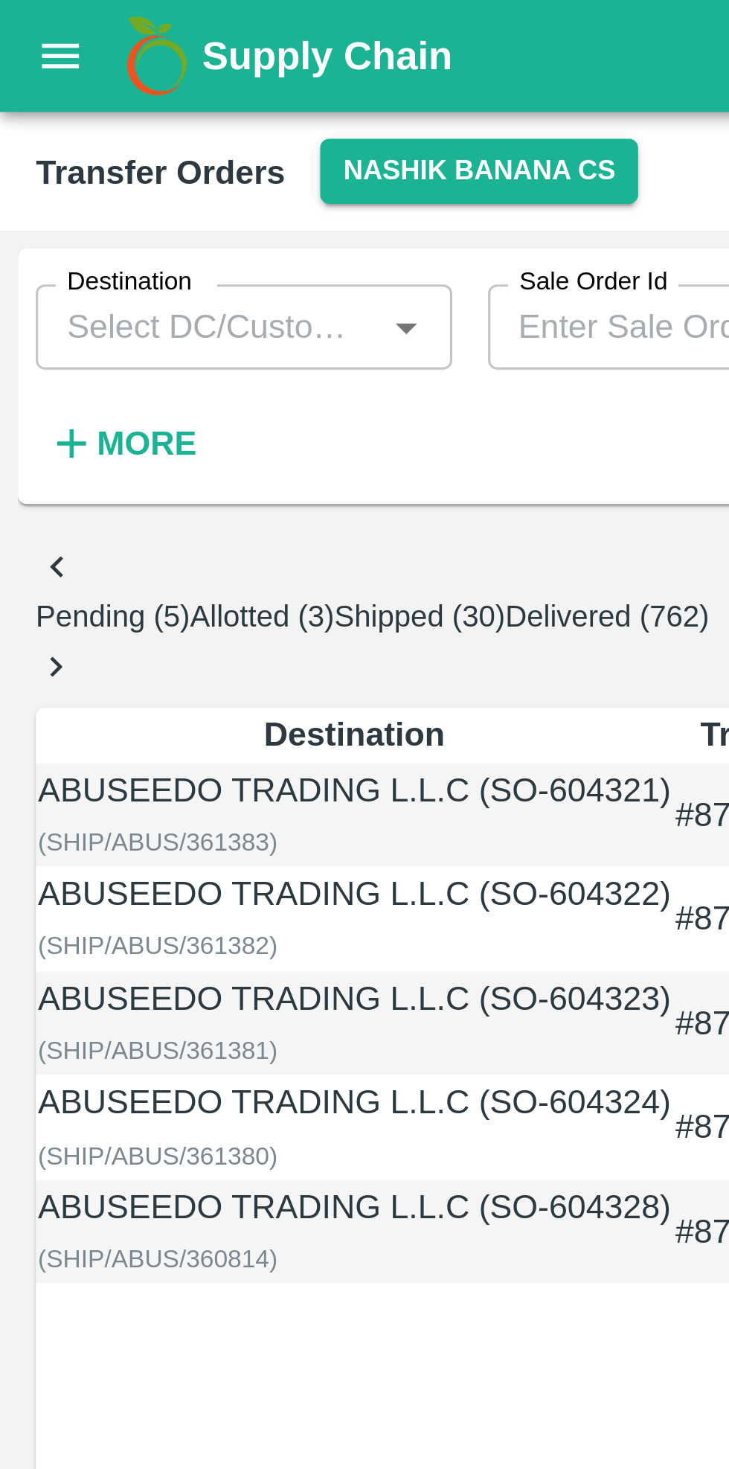
click at [111, 199] on button "Allotted (3)" at bounding box center [87, 204] width 48 height 11
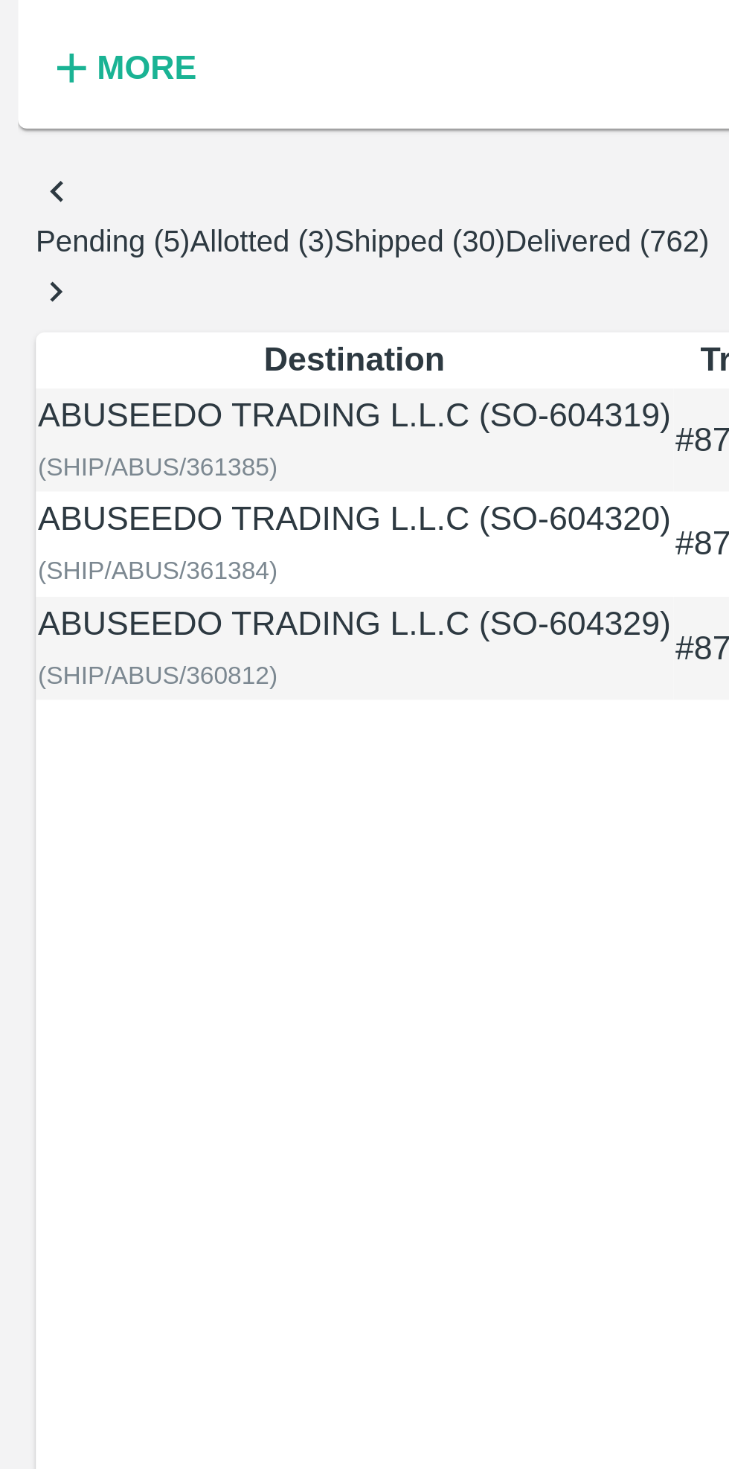
click at [262, 358] on td "20020 kg" at bounding box center [285, 340] width 47 height 35
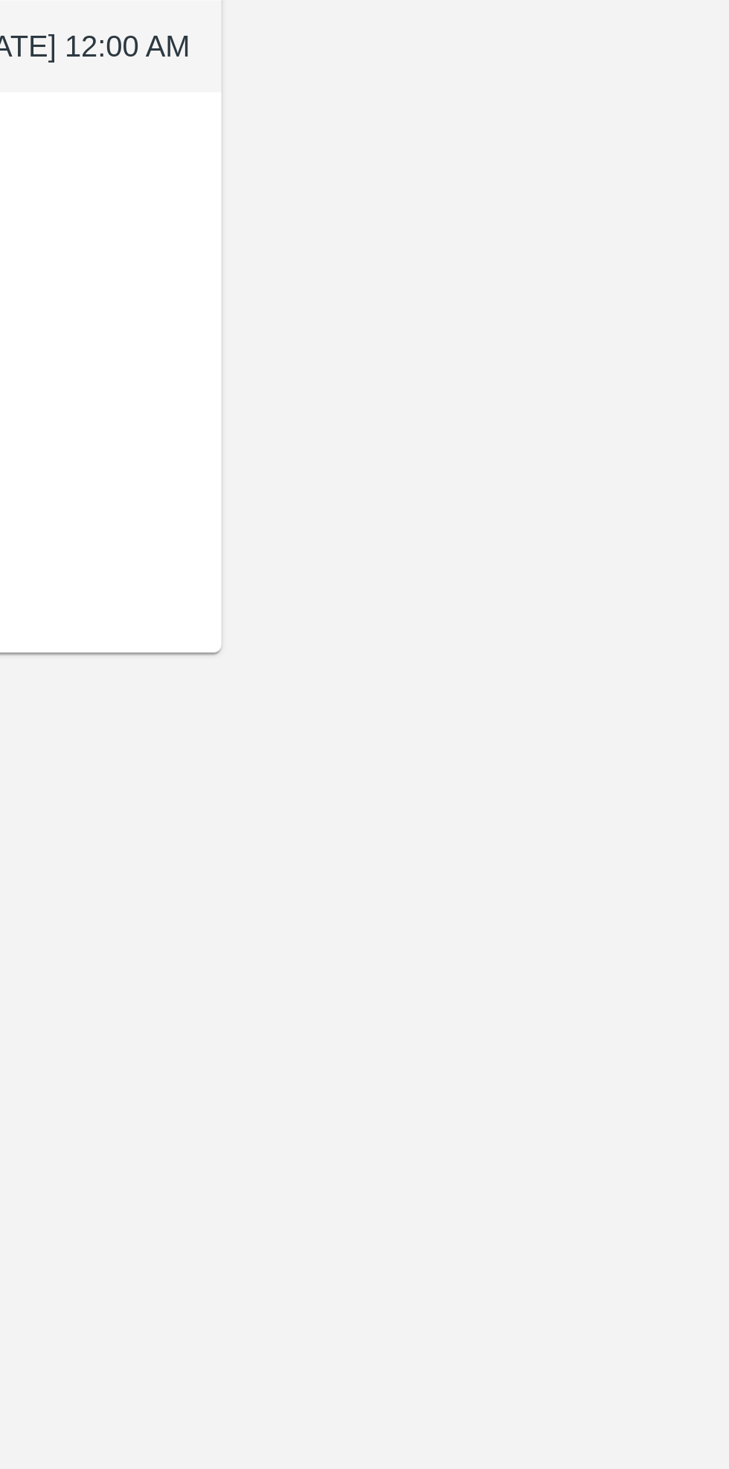
click at [304, 773] on button "Allot" at bounding box center [280, 784] width 48 height 22
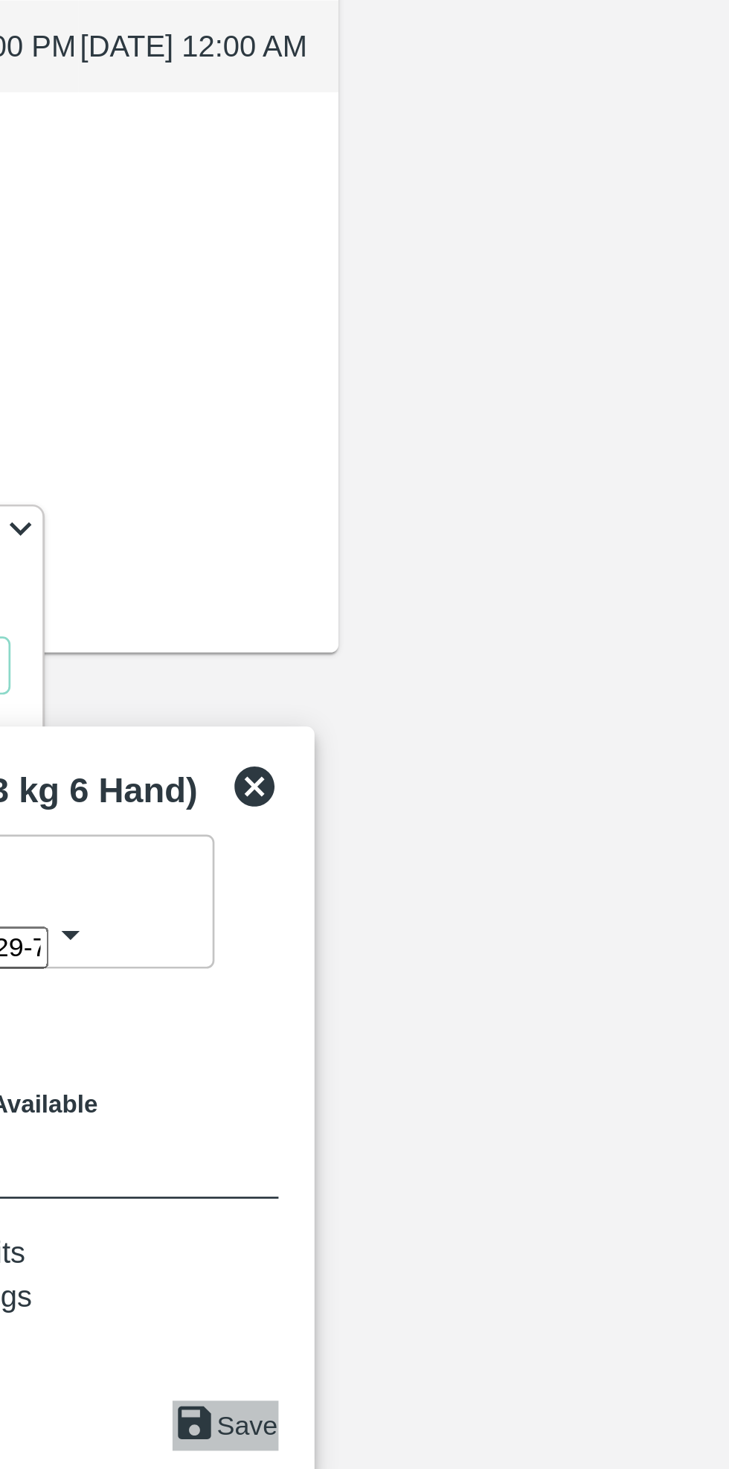
click at [470, 844] on button "Save" at bounding box center [450, 853] width 39 height 19
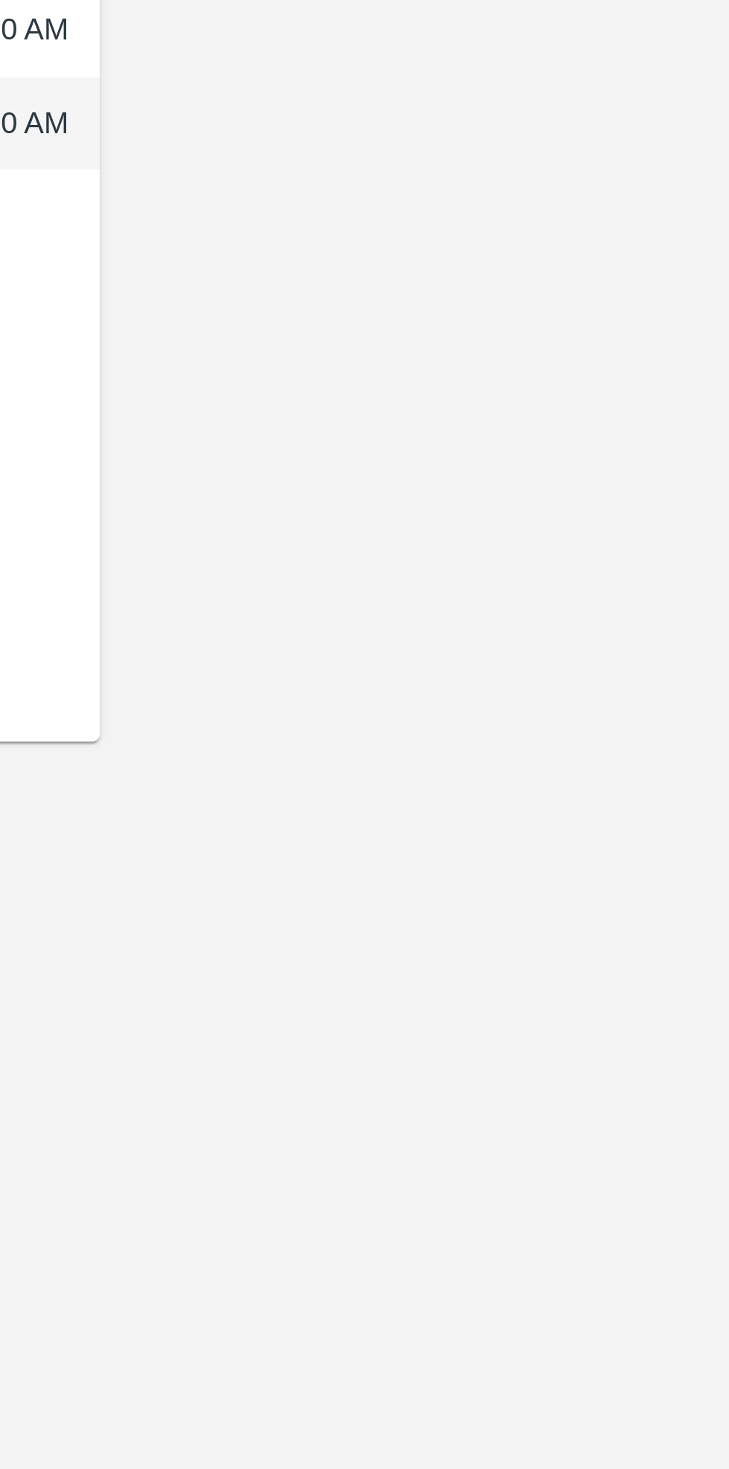
click at [304, 857] on button "Allot" at bounding box center [280, 868] width 48 height 22
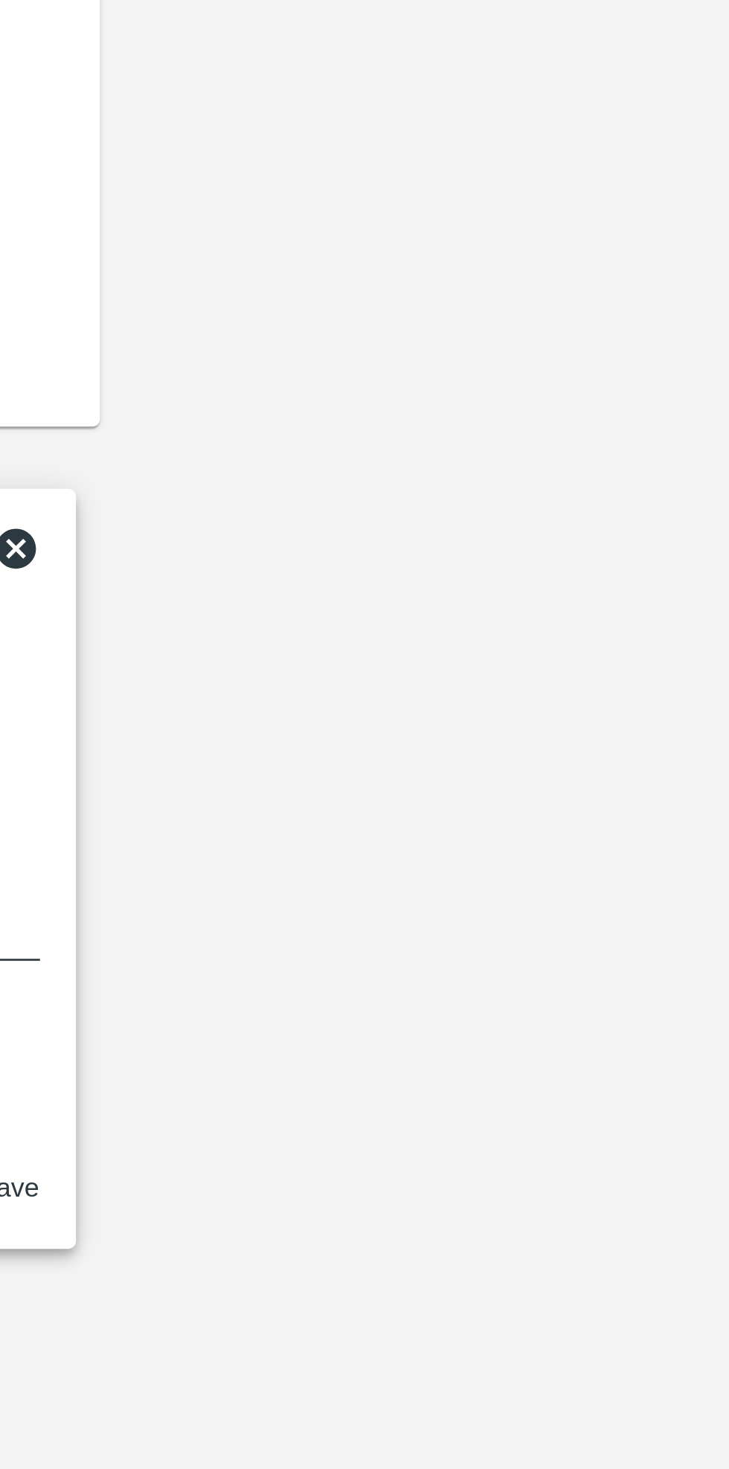
click at [470, 844] on button "Save" at bounding box center [450, 853] width 39 height 19
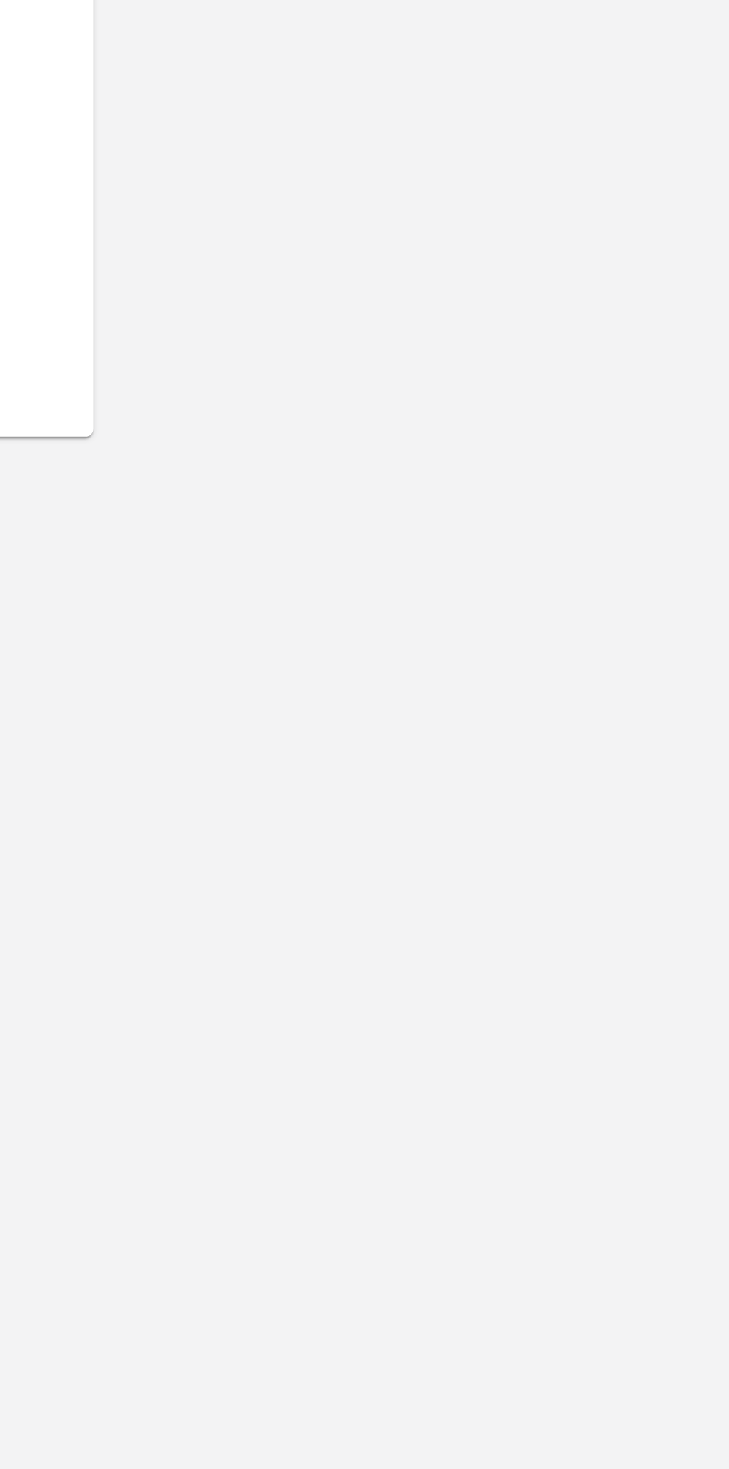
click at [304, 901] on button "Allot" at bounding box center [280, 912] width 48 height 22
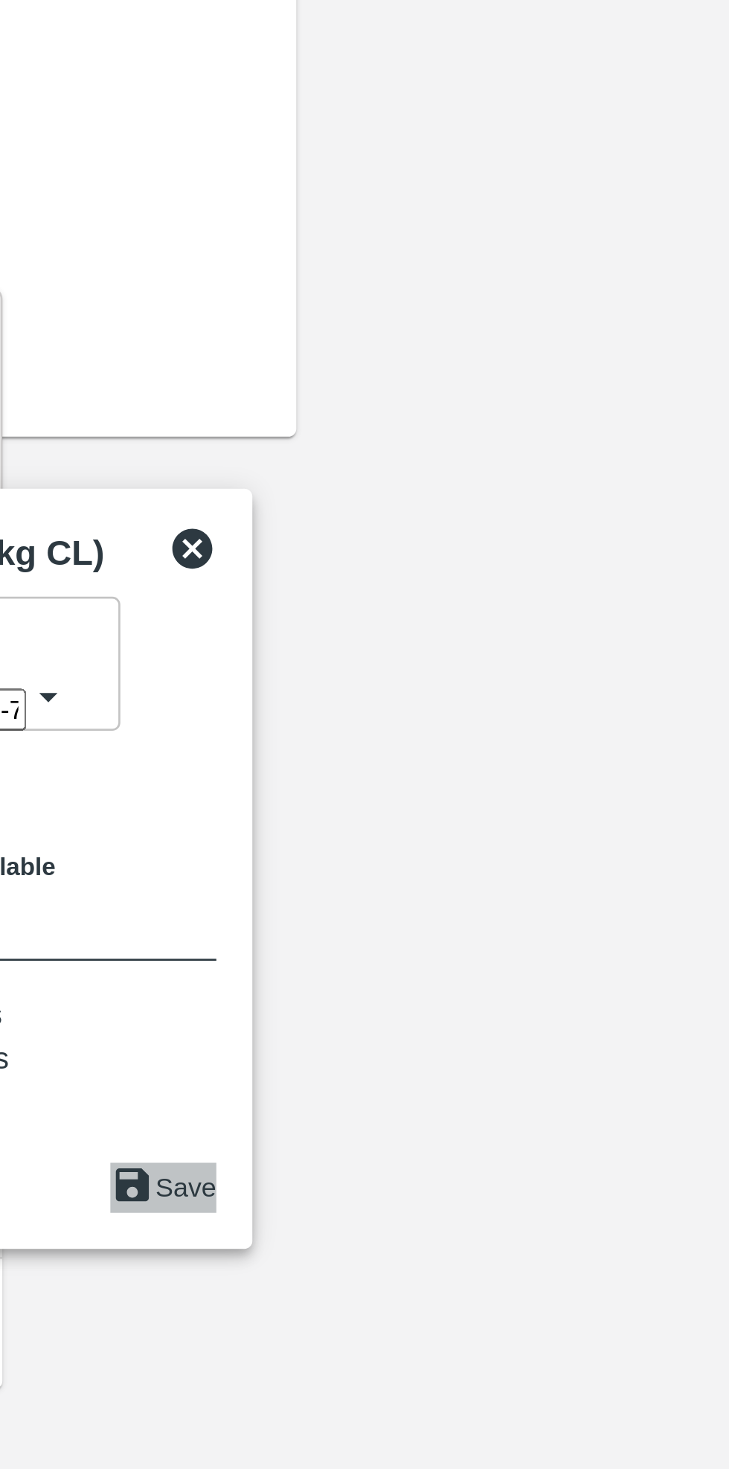
click at [463, 844] on button "Save" at bounding box center [443, 853] width 39 height 19
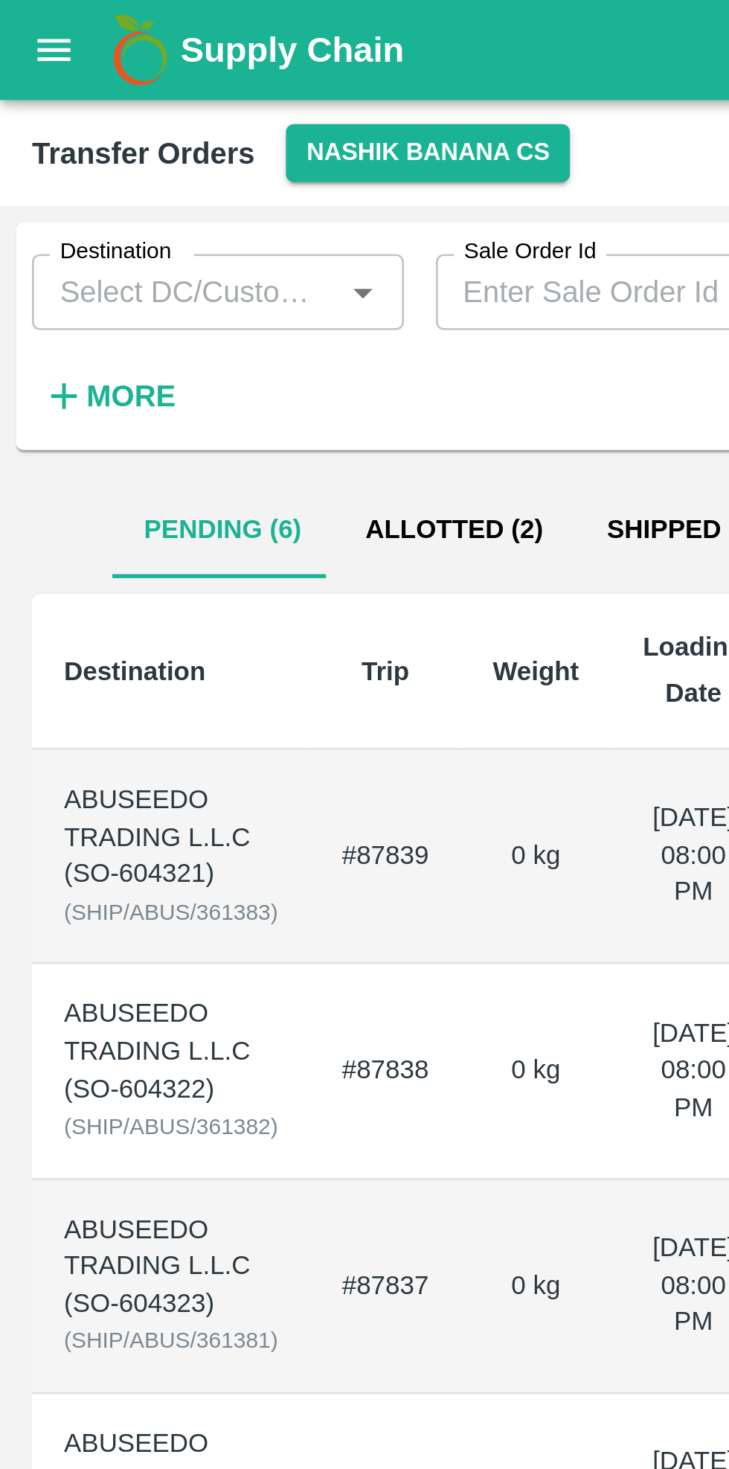
click at [167, 194] on button "Allotted (2)" at bounding box center [169, 197] width 90 height 36
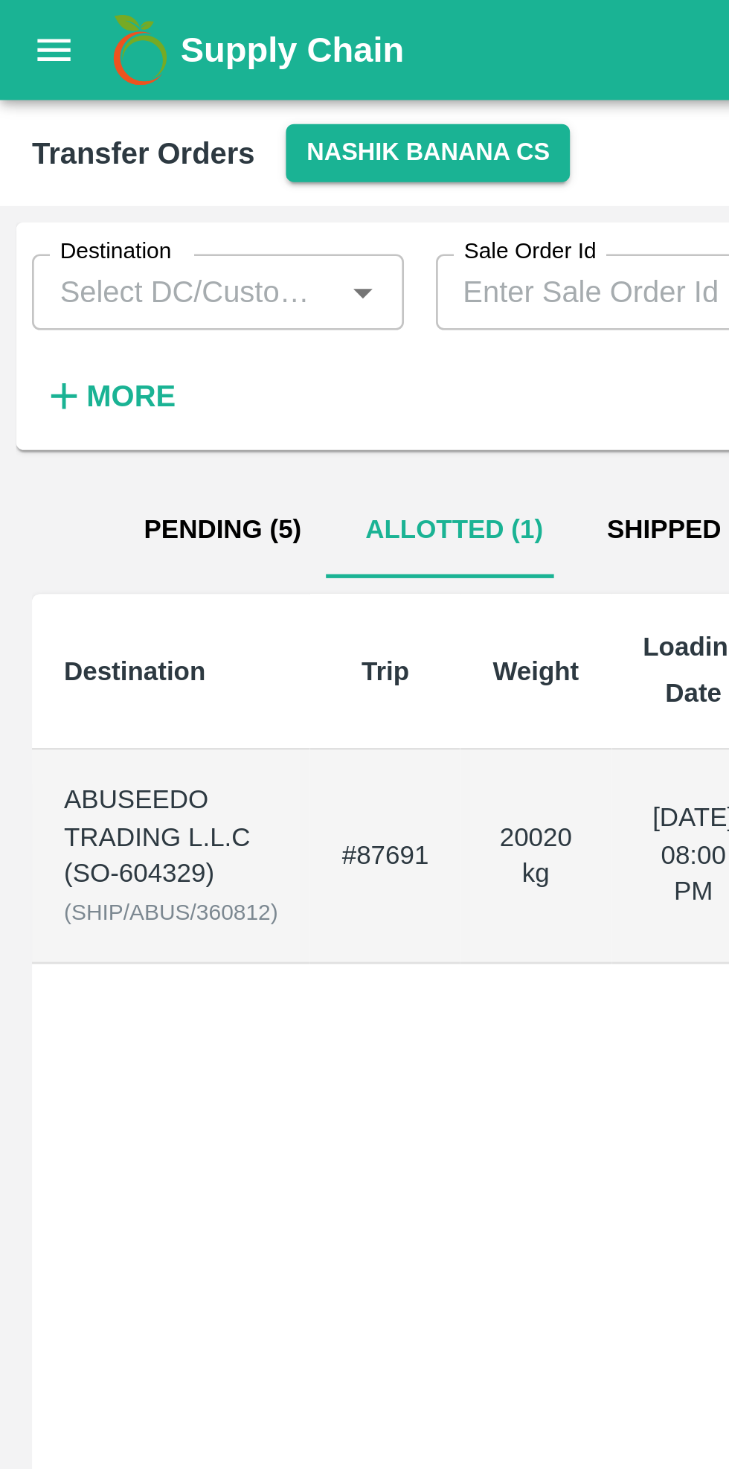
click at [121, 315] on td "#87691" at bounding box center [143, 319] width 56 height 80
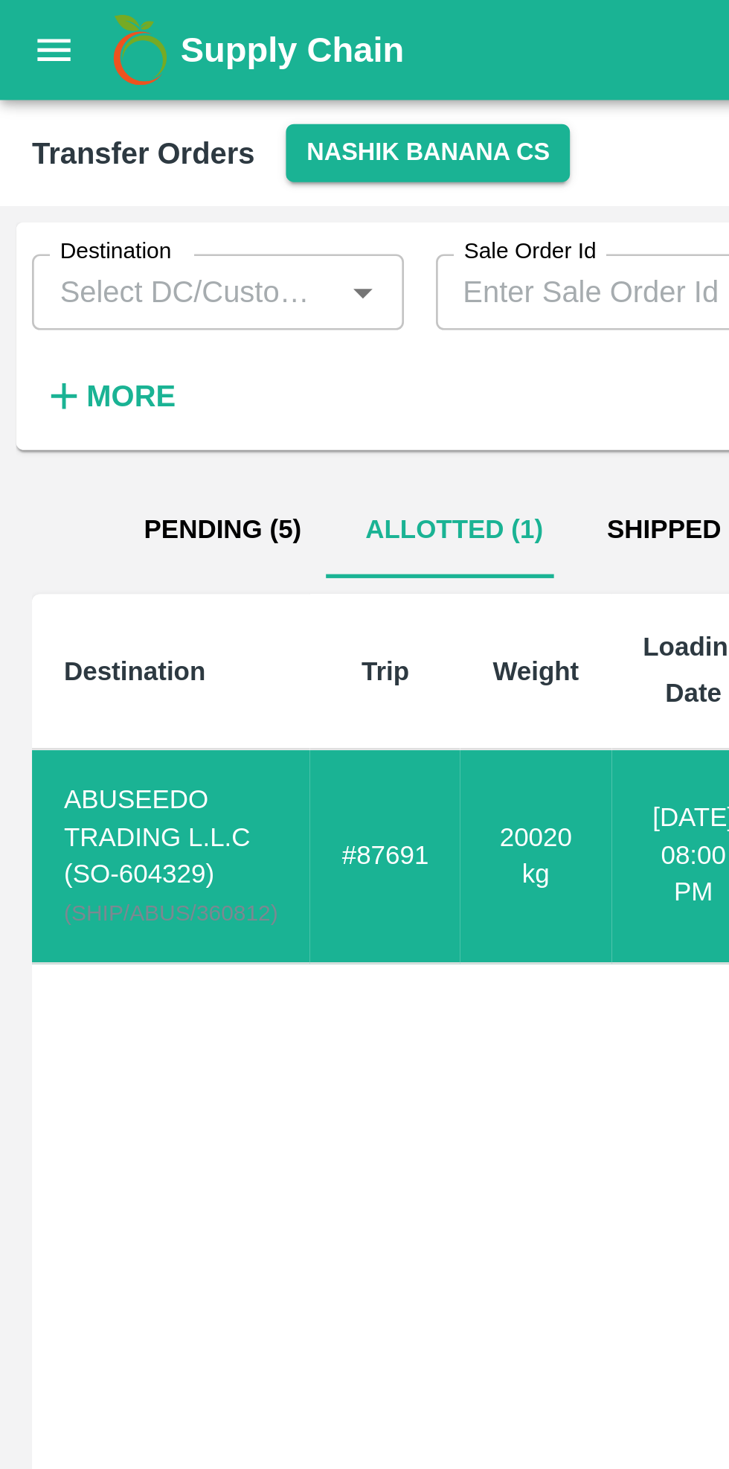
scroll to position [0, 17]
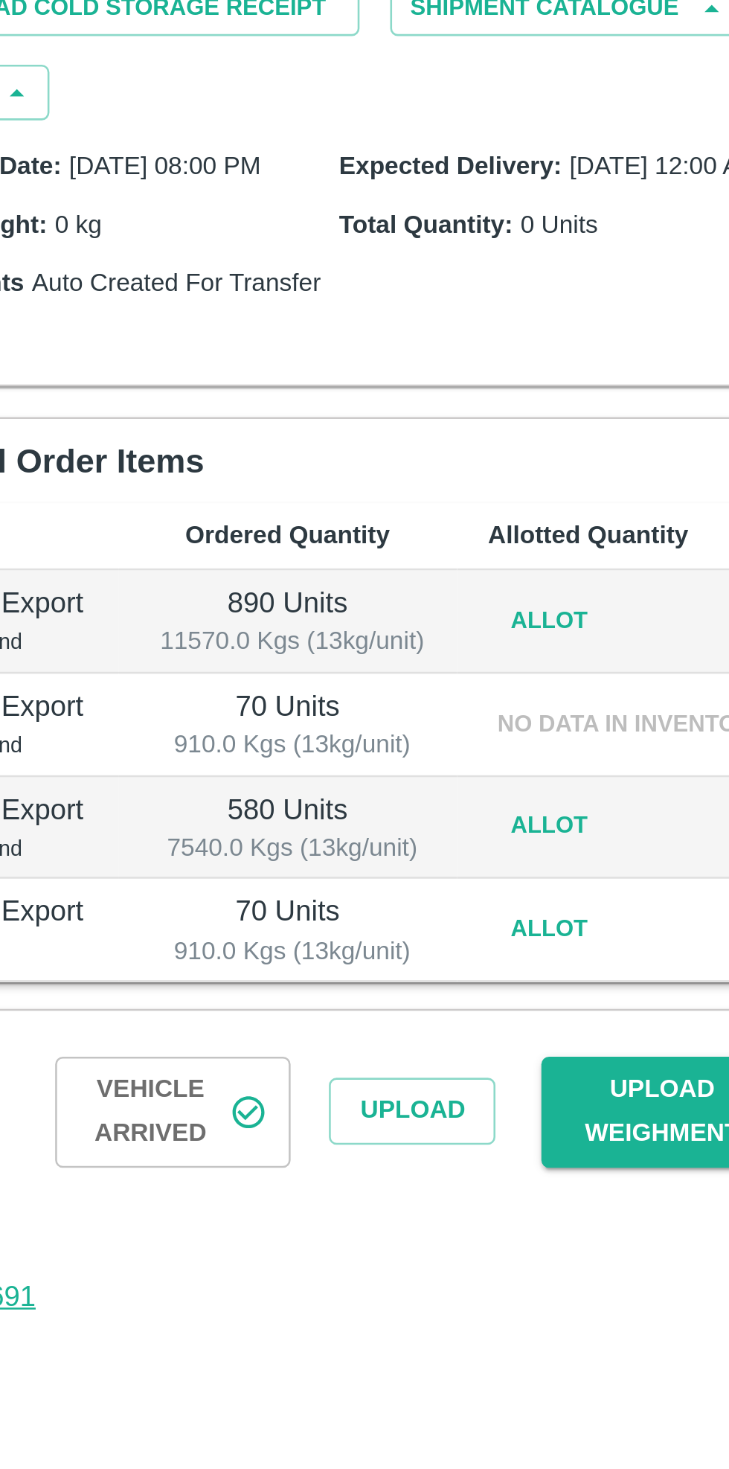
click at [611, 540] on button "Allot" at bounding box center [608, 532] width 48 height 22
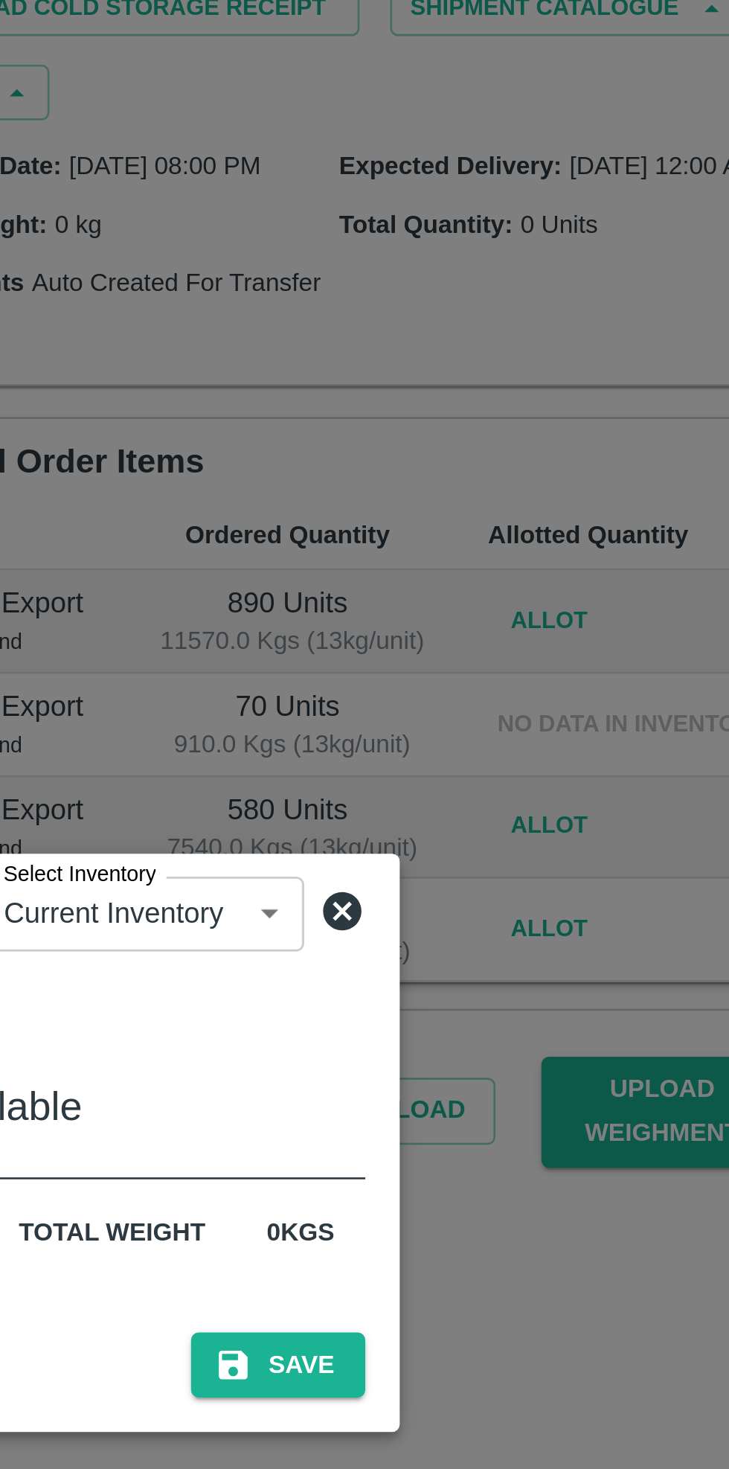
click at [525, 646] on icon at bounding box center [527, 644] width 15 height 15
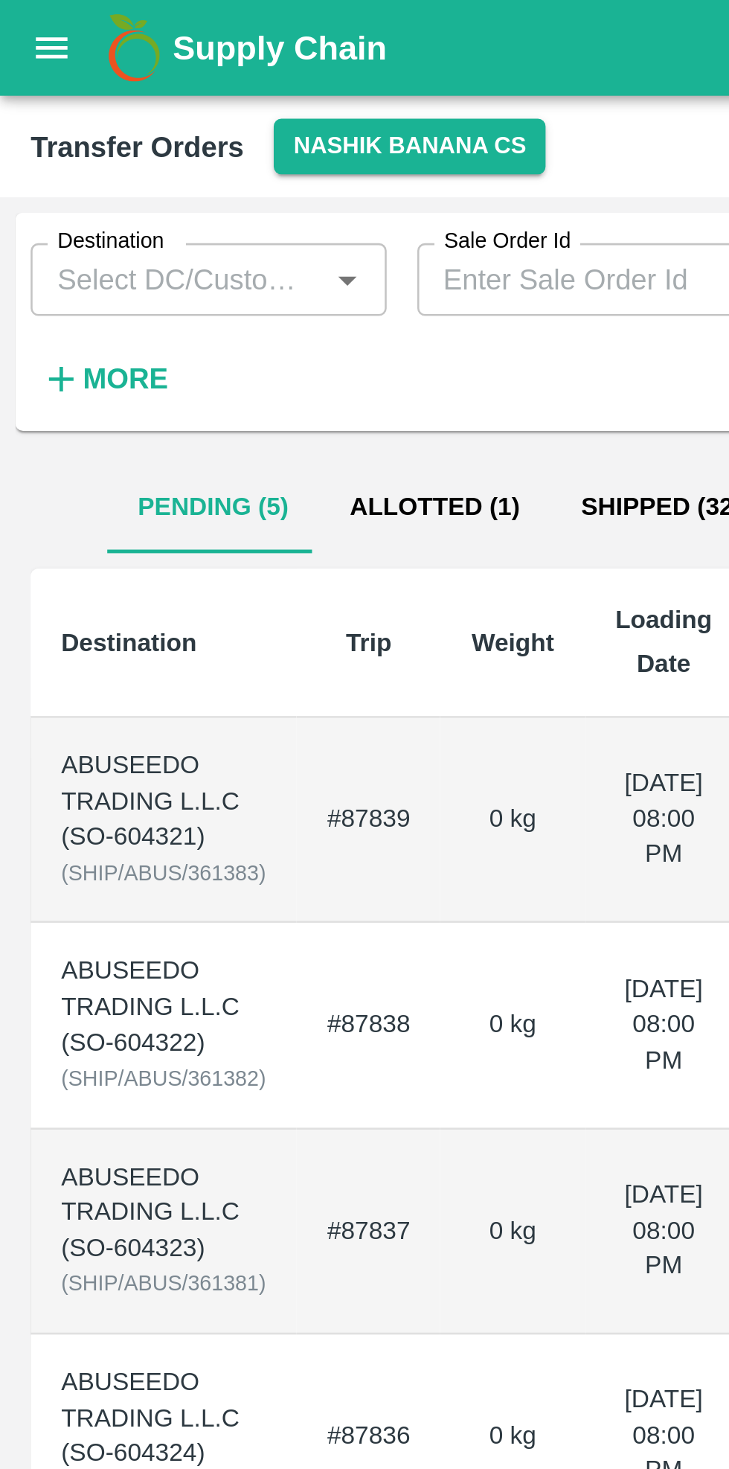
click at [176, 199] on button "Allotted (1)" at bounding box center [169, 197] width 90 height 36
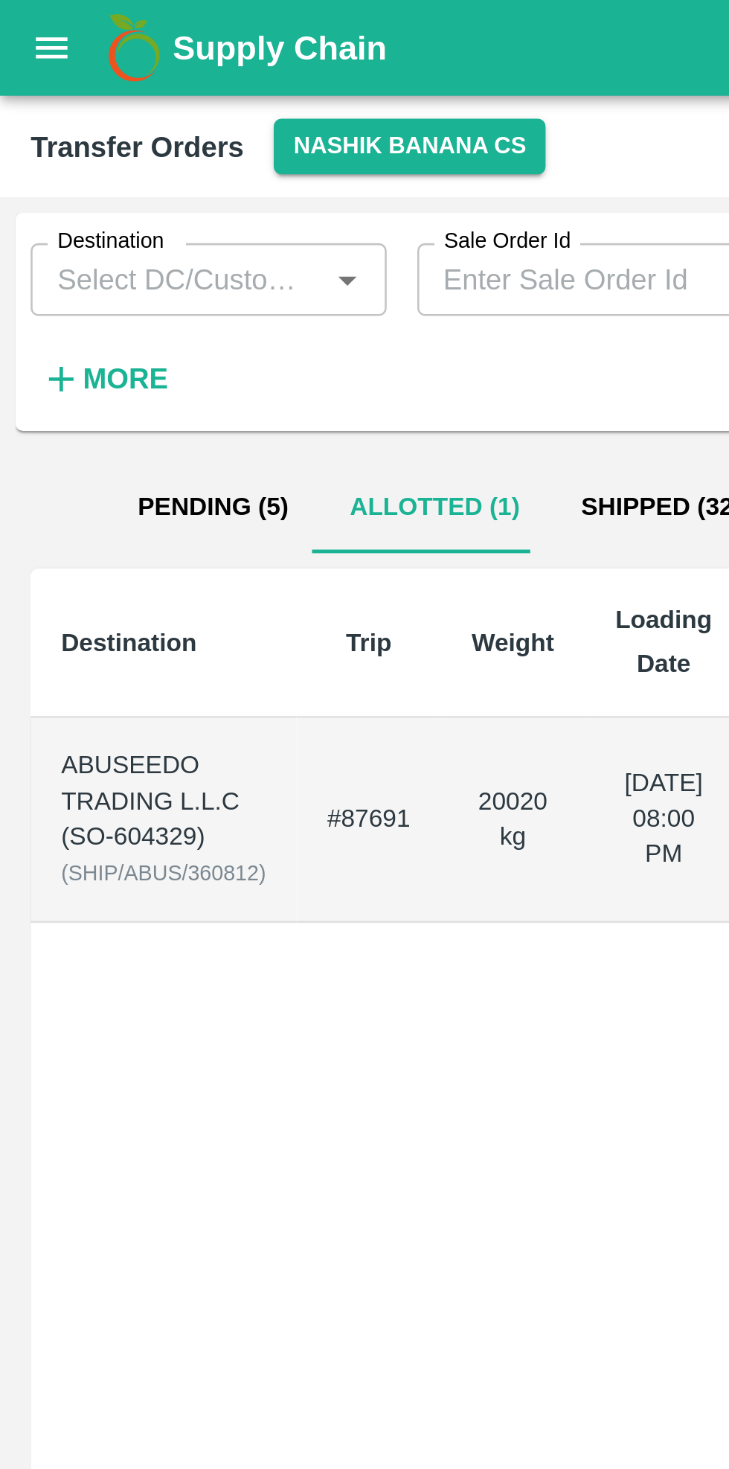
click at [86, 319] on div "ABUSEEDO TRADING L.L.C (SO-604329)" at bounding box center [64, 312] width 80 height 42
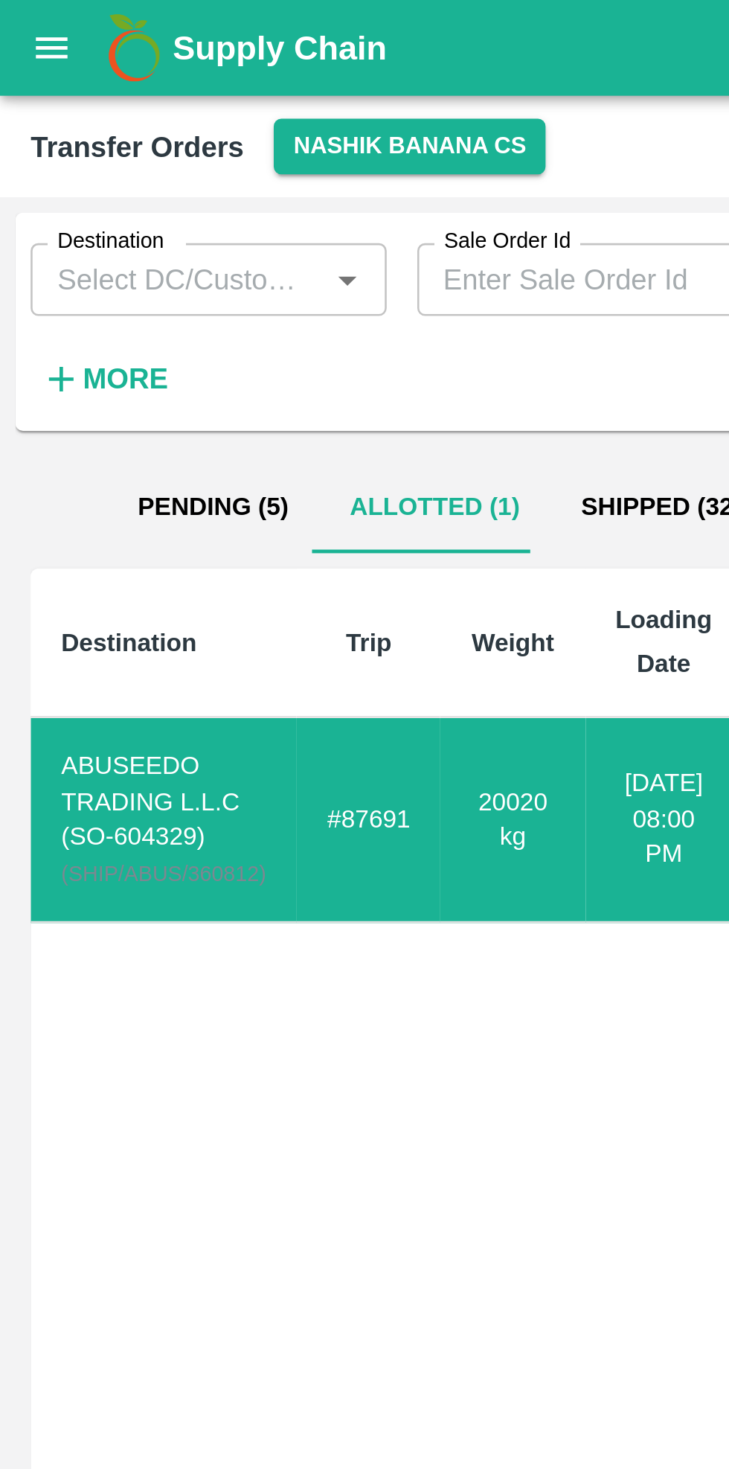
scroll to position [0, 17]
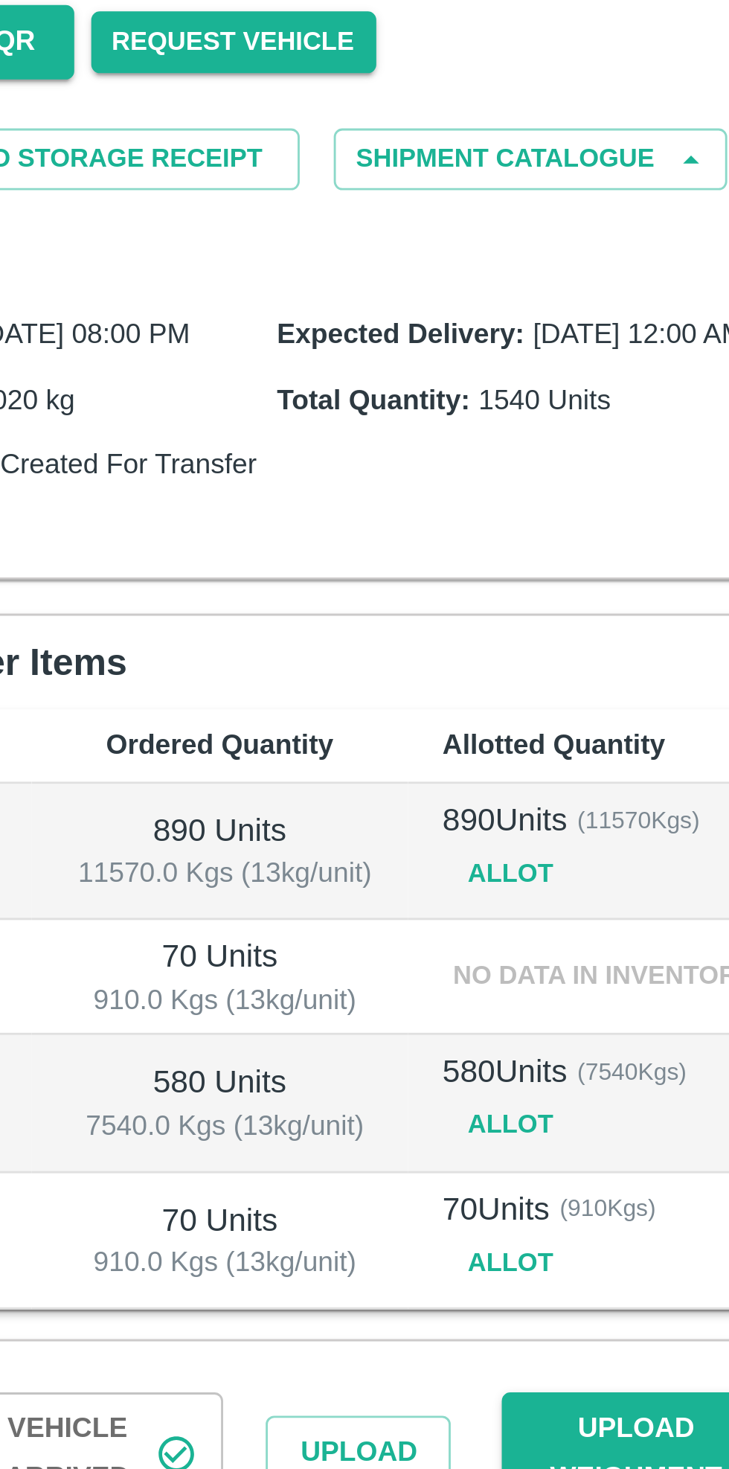
click at [613, 555] on button "Allot" at bounding box center [608, 544] width 48 height 22
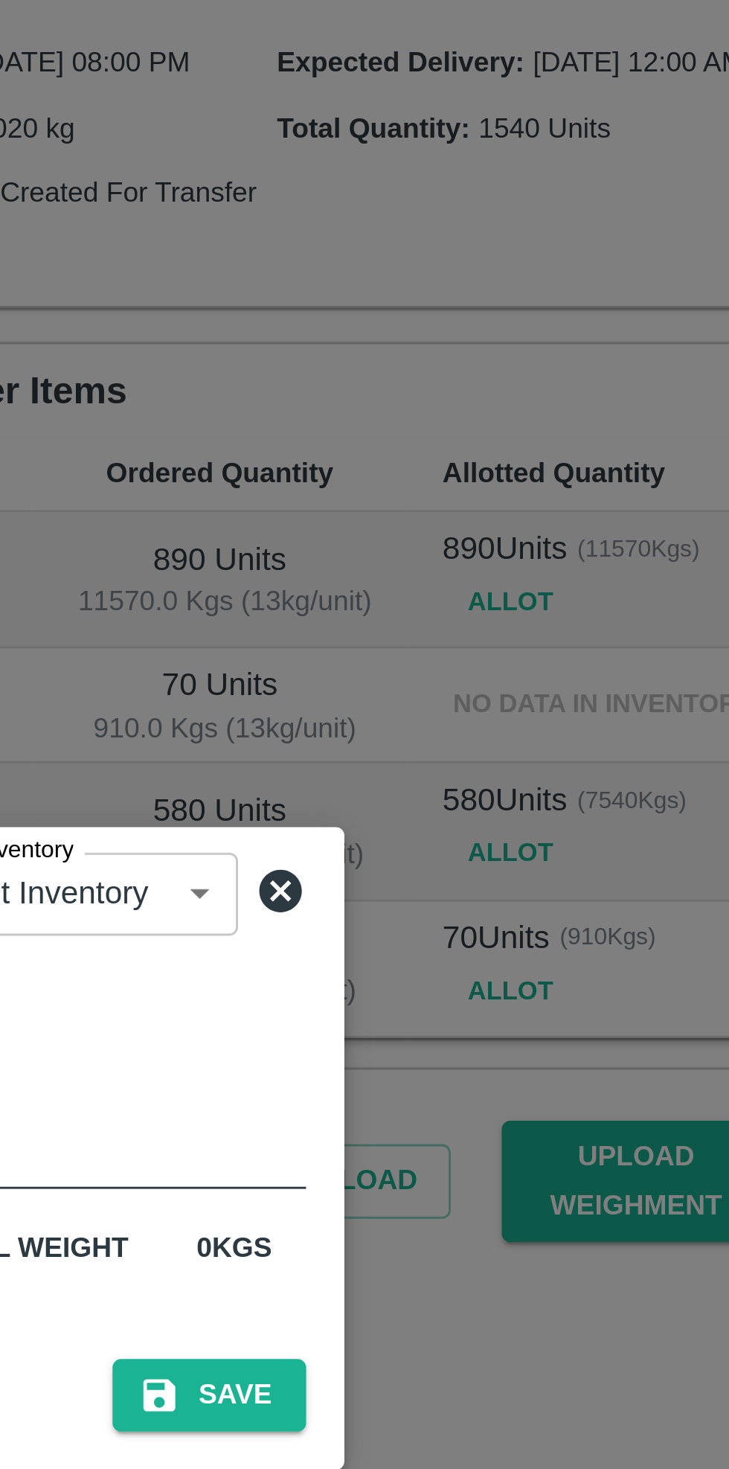
click at [501, 824] on button "Save" at bounding box center [502, 821] width 67 height 26
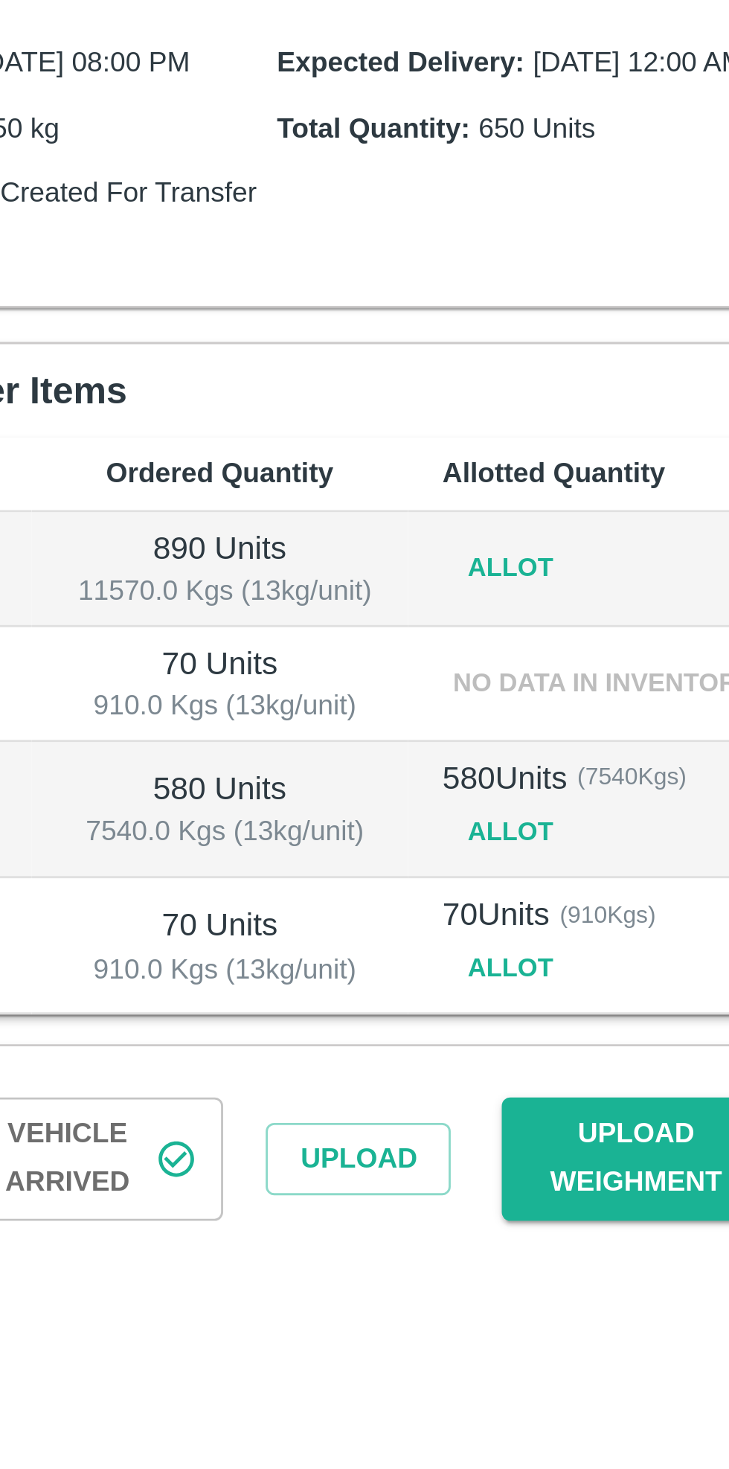
click at [613, 632] on button "Allot" at bounding box center [608, 624] width 48 height 22
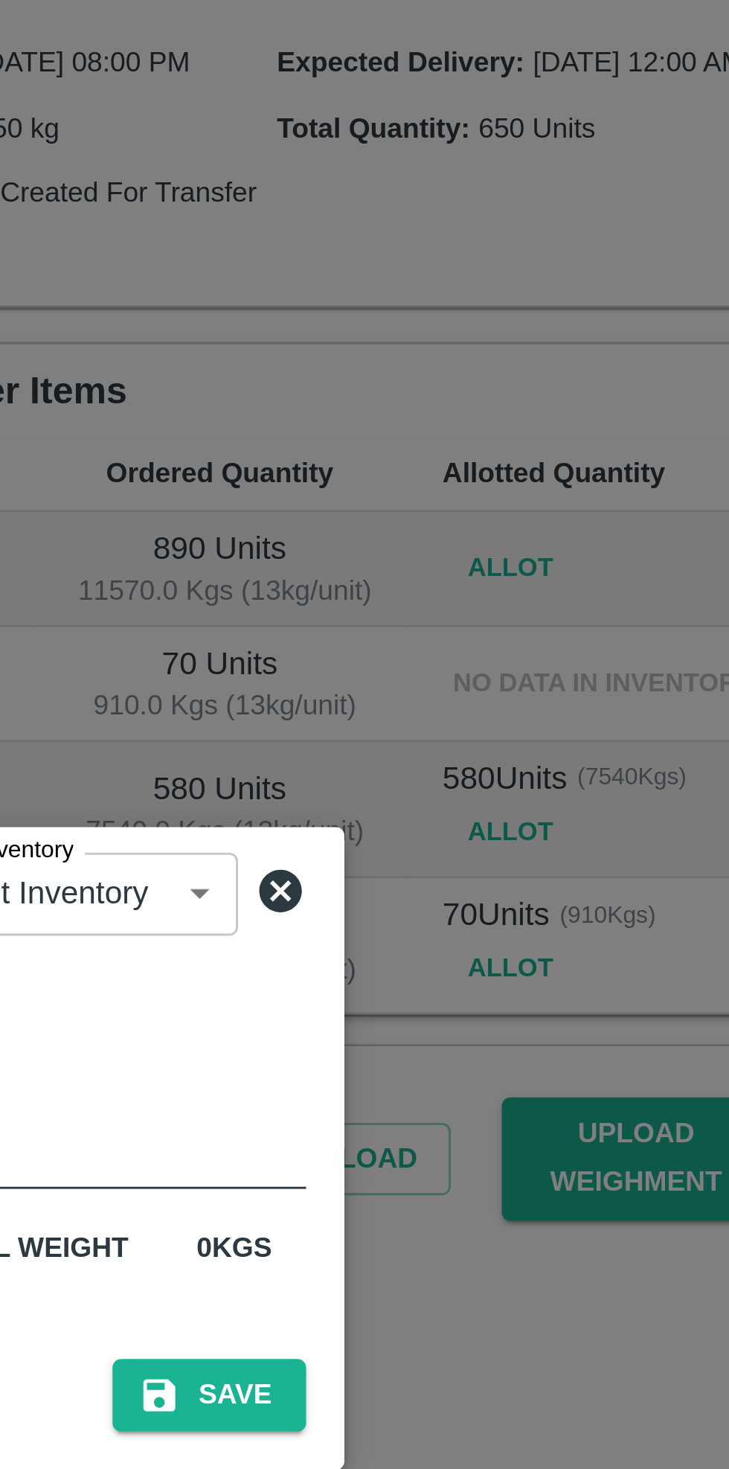
click at [500, 819] on button "Save" at bounding box center [502, 821] width 67 height 26
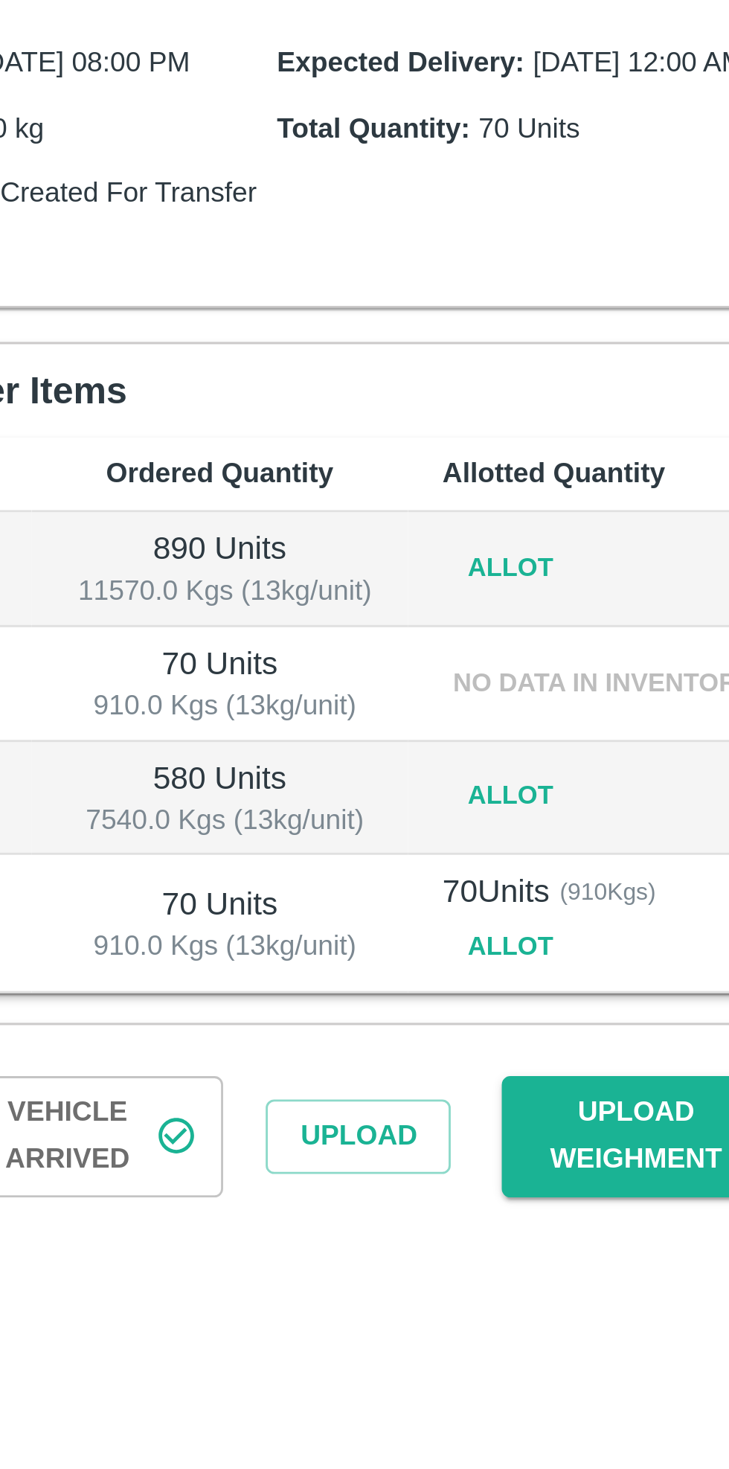
click at [609, 675] on button "Allot" at bounding box center [608, 665] width 48 height 22
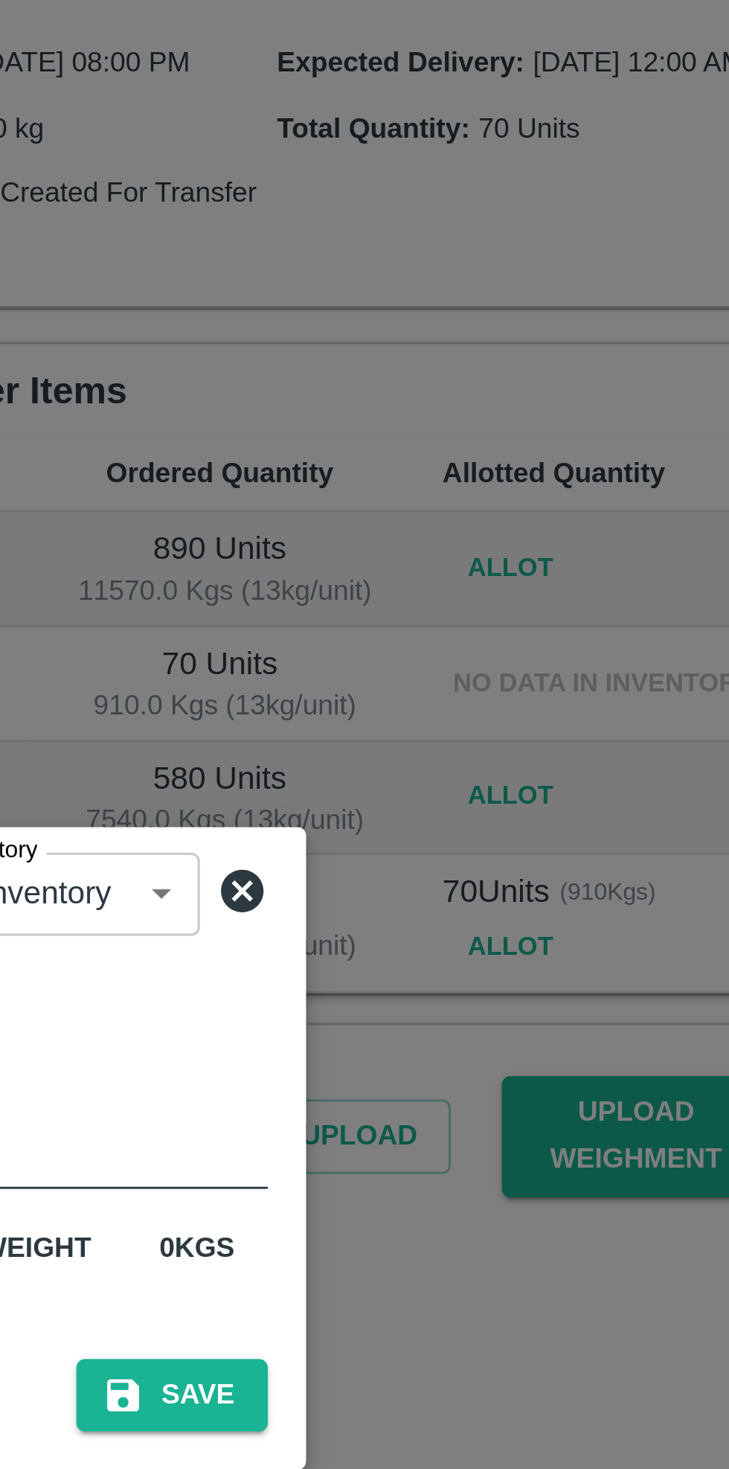
click at [495, 814] on button "Save" at bounding box center [489, 821] width 67 height 26
